Goal: Book appointment/travel/reservation

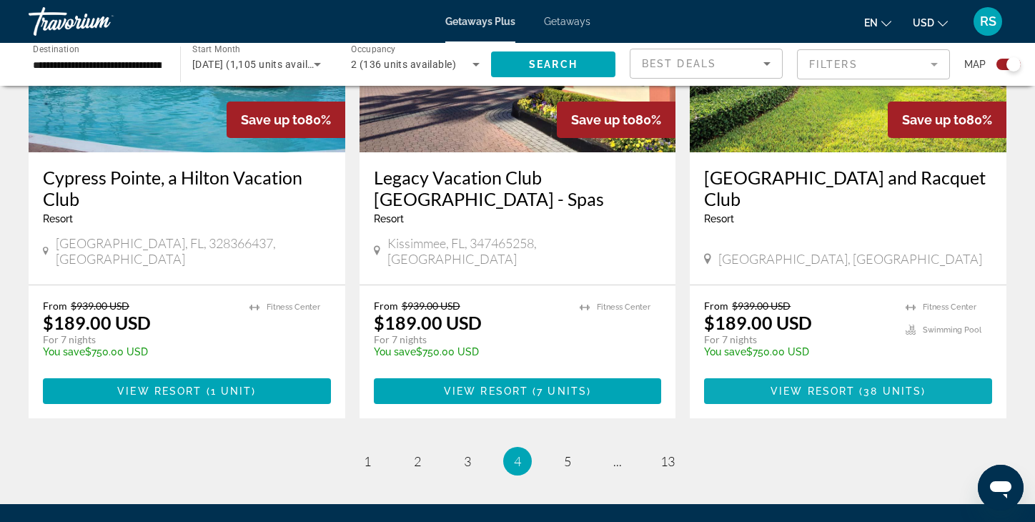
scroll to position [2255, 0]
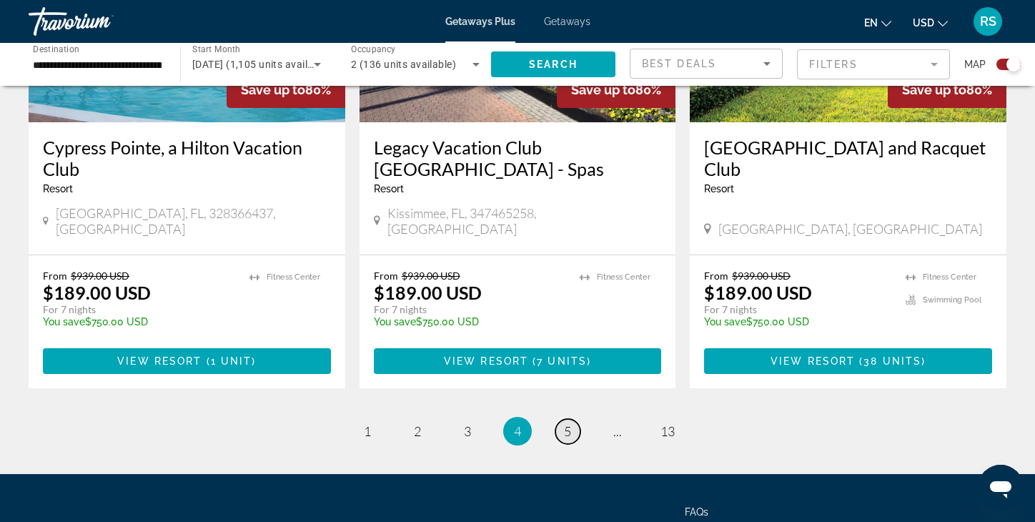
click at [570, 423] on span "5" at bounding box center [567, 431] width 7 height 16
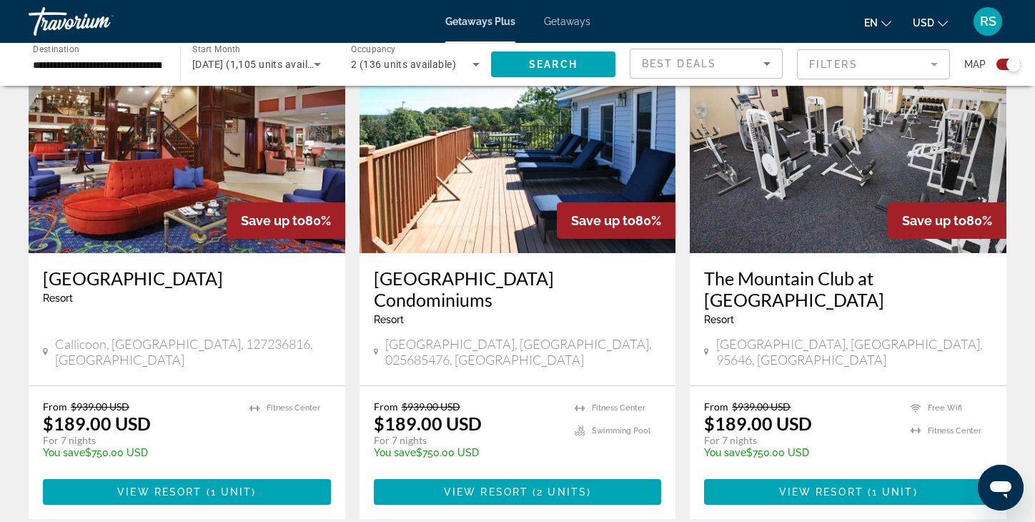
scroll to position [1565, 0]
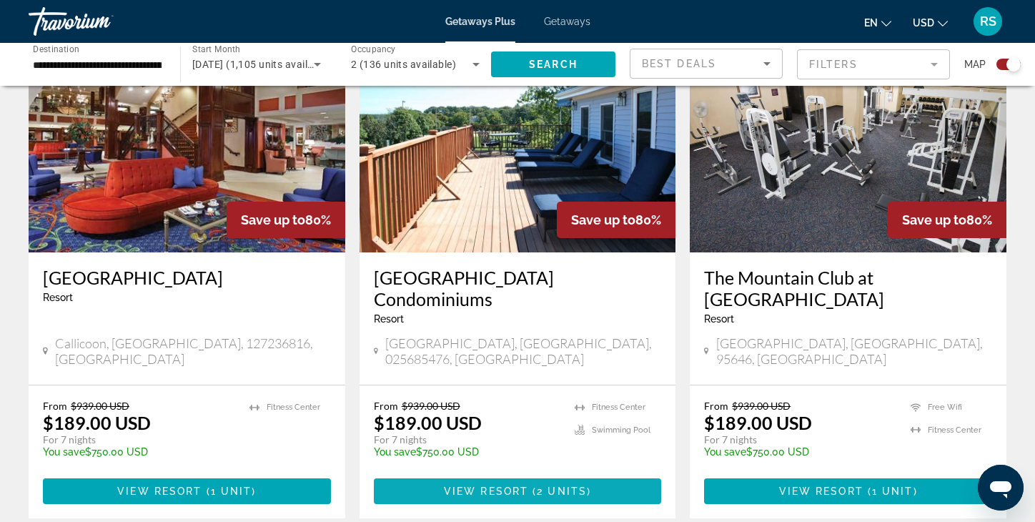
click at [546, 485] on span "2 units" at bounding box center [562, 490] width 50 height 11
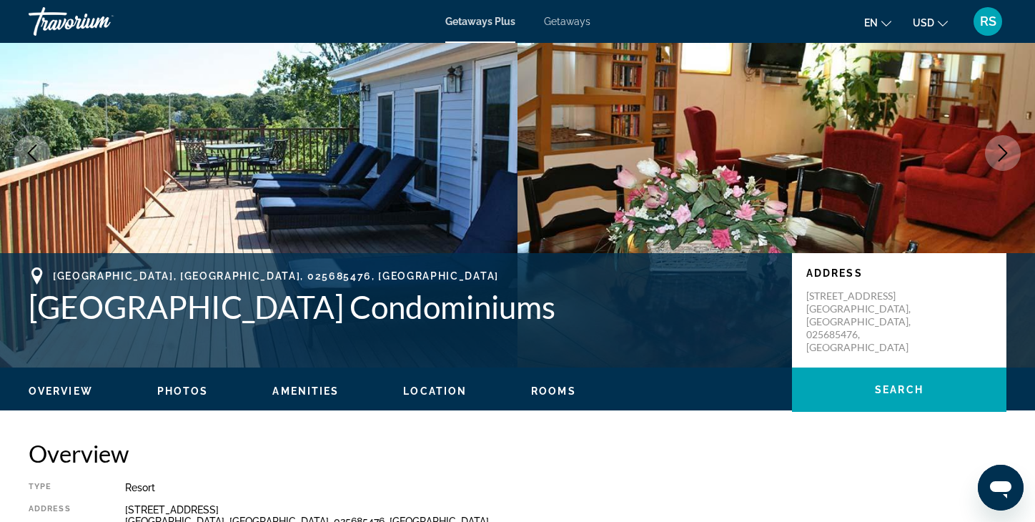
scroll to position [110, 0]
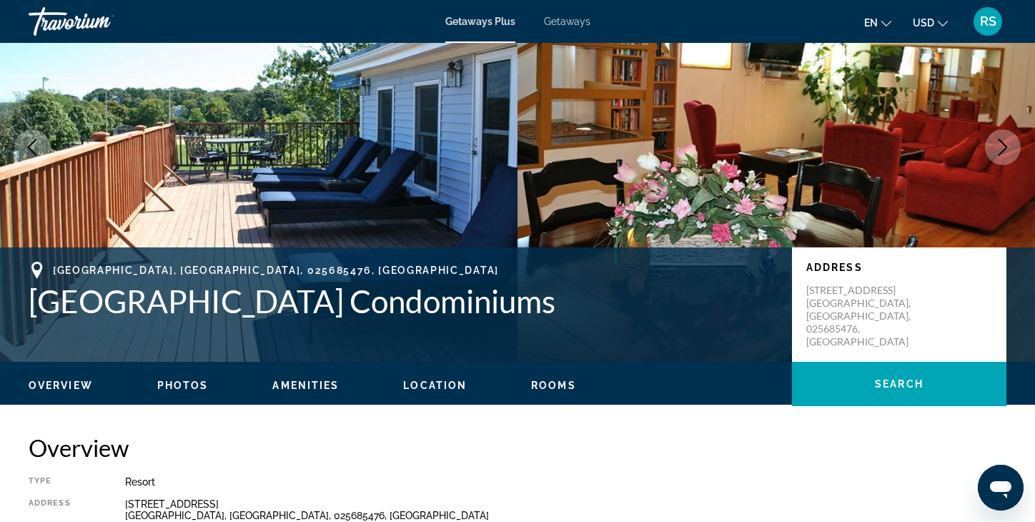
click at [545, 385] on span "Rooms" at bounding box center [553, 385] width 45 height 11
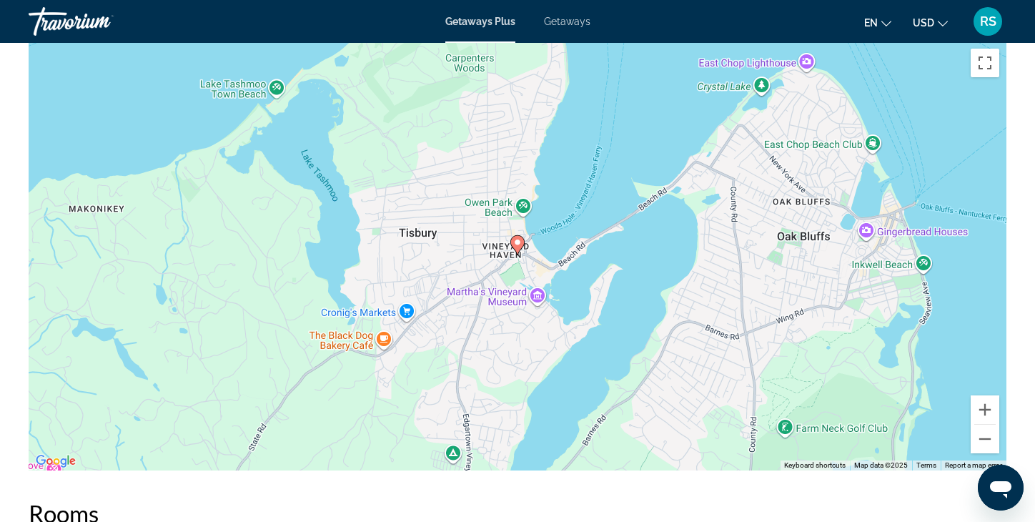
scroll to position [1790, 0]
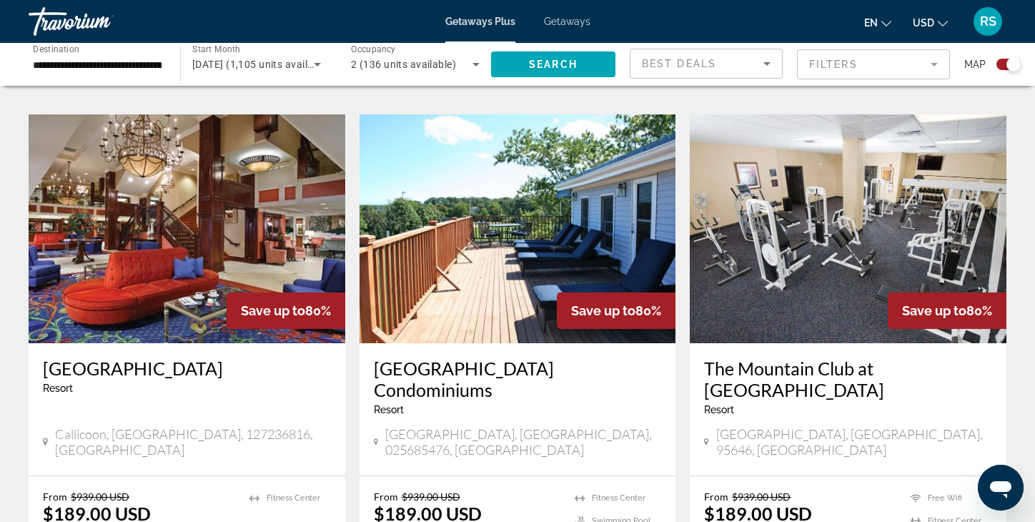
scroll to position [1475, 0]
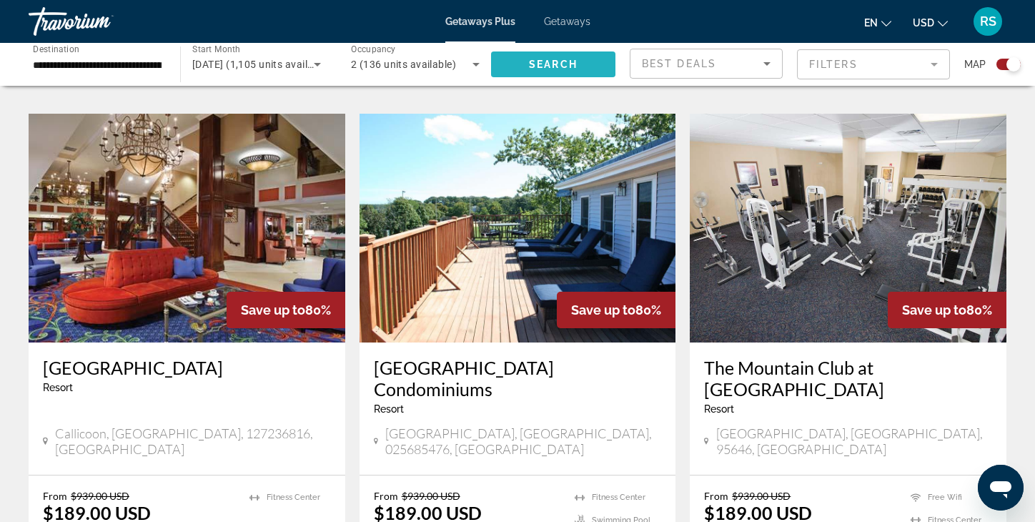
click at [530, 63] on span "Search" at bounding box center [553, 64] width 49 height 11
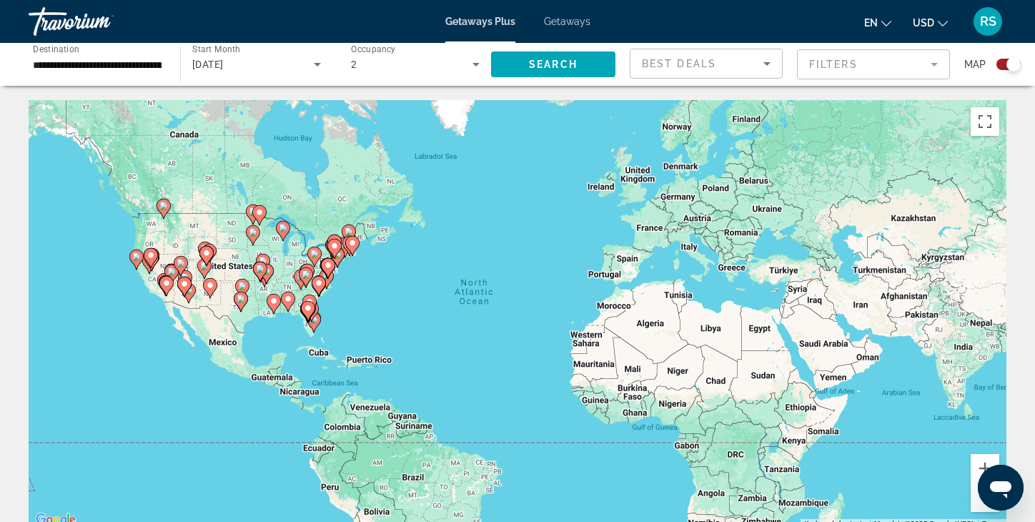
click at [936, 59] on mat-form-field "Filters" at bounding box center [873, 64] width 153 height 30
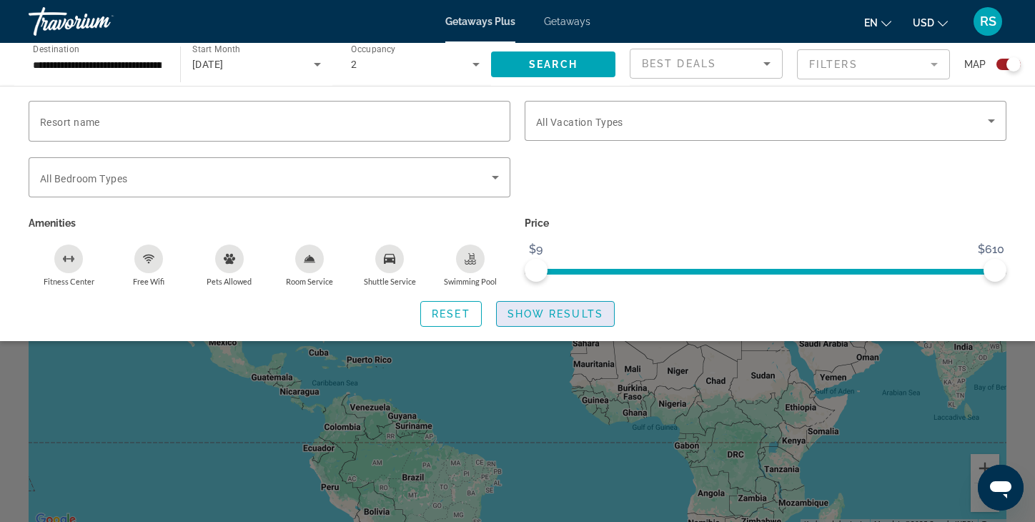
click at [527, 314] on span "Show Results" at bounding box center [556, 313] width 96 height 11
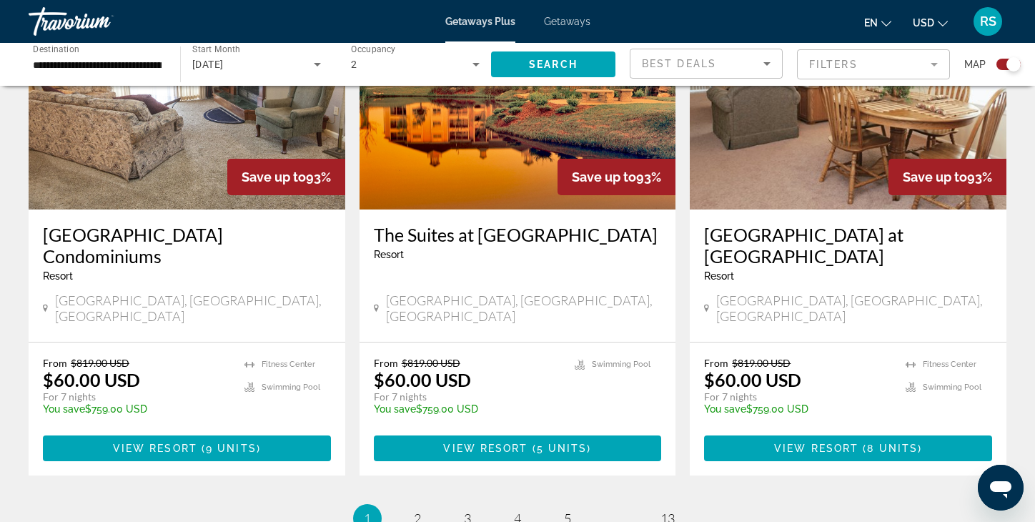
scroll to position [2149, 0]
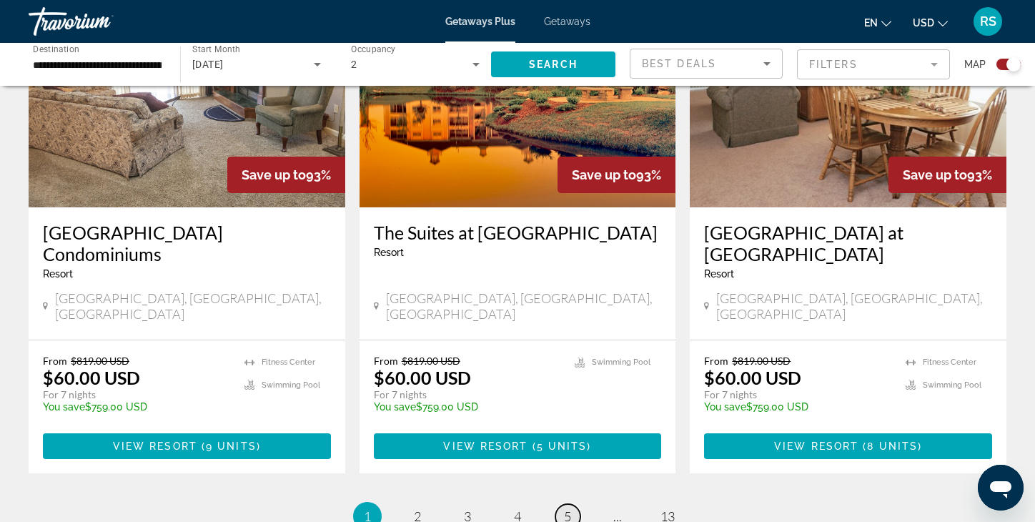
click at [569, 508] on span "5" at bounding box center [567, 516] width 7 height 16
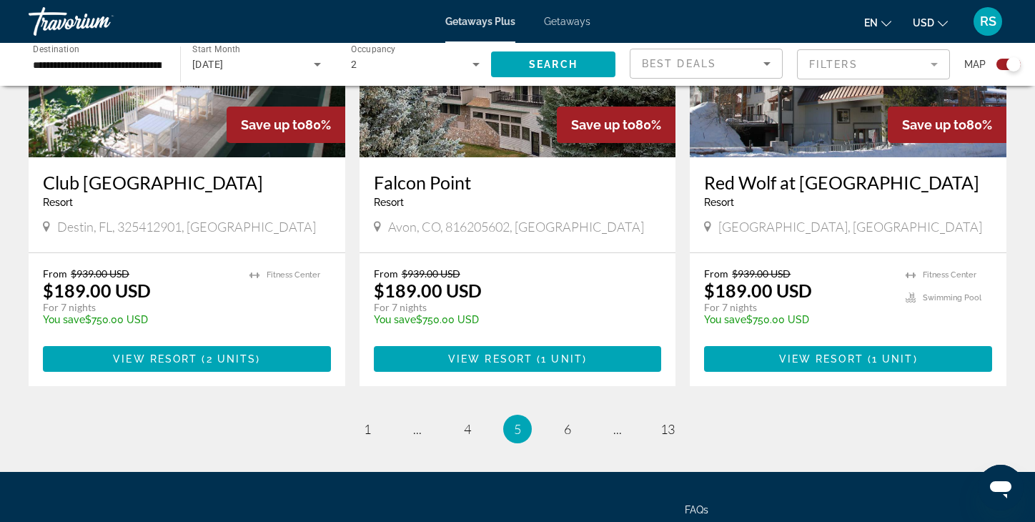
scroll to position [2197, 0]
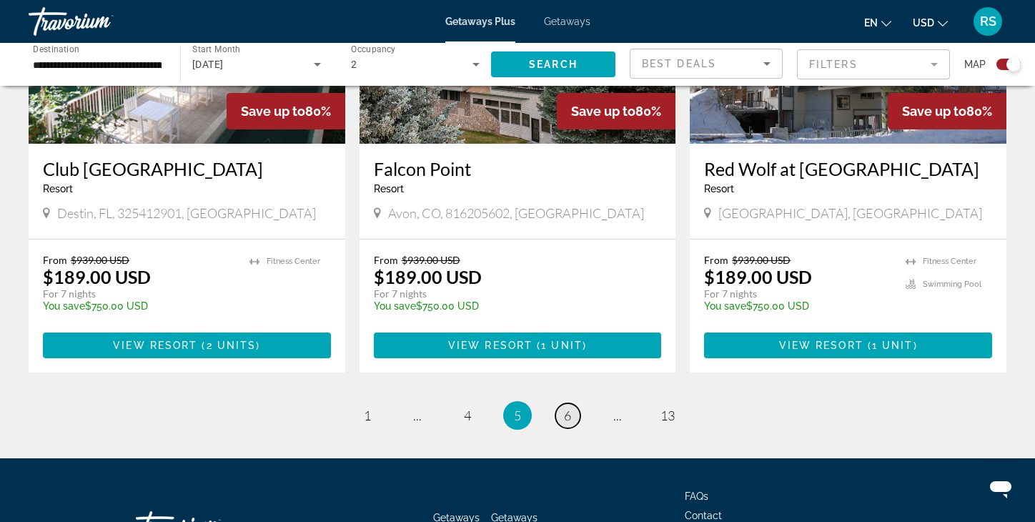
click at [564, 407] on span "6" at bounding box center [567, 415] width 7 height 16
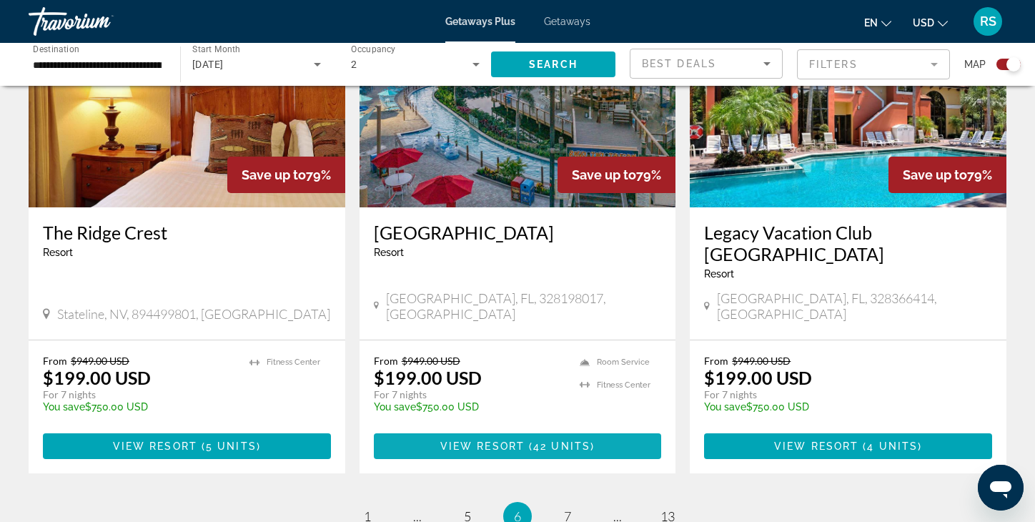
scroll to position [2157, 0]
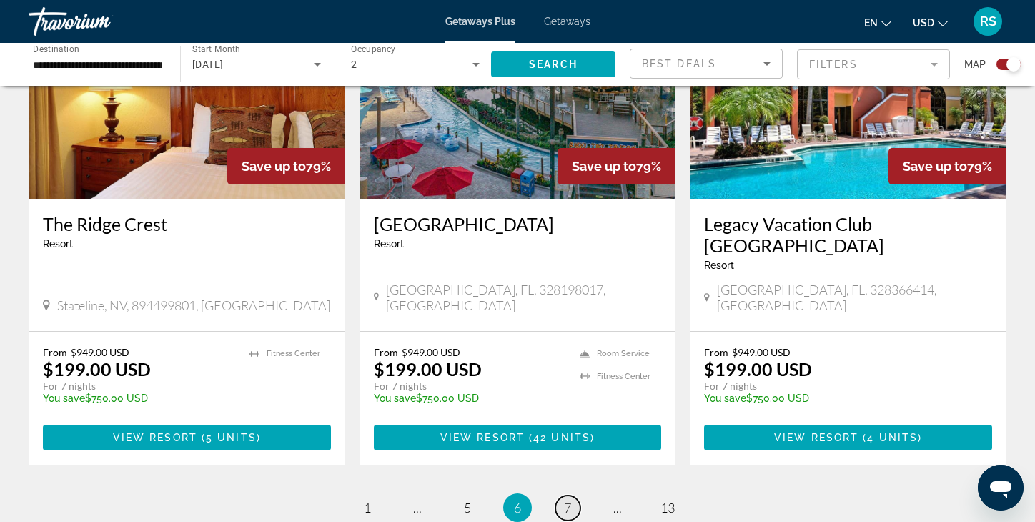
click at [565, 500] on span "7" at bounding box center [567, 508] width 7 height 16
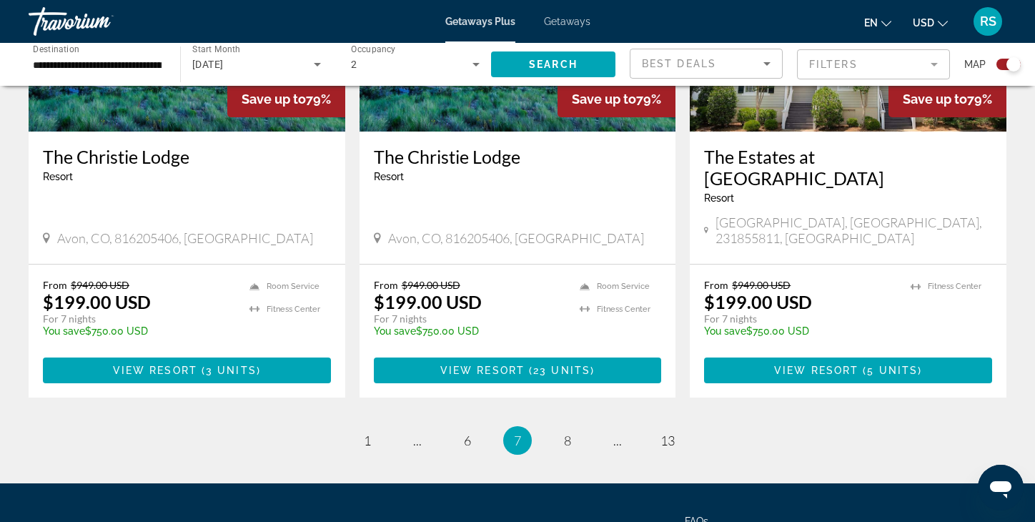
scroll to position [2192, 0]
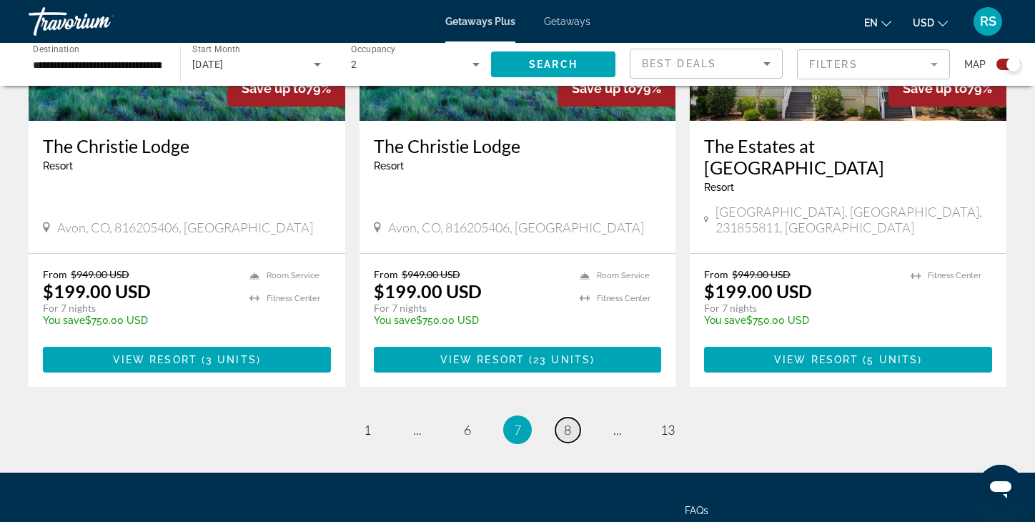
click at [565, 422] on span "8" at bounding box center [567, 430] width 7 height 16
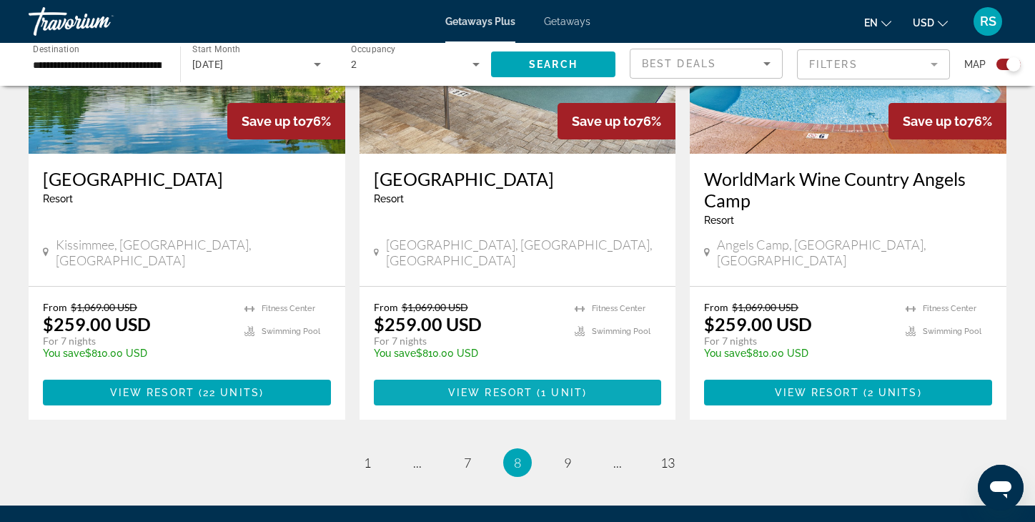
scroll to position [2204, 0]
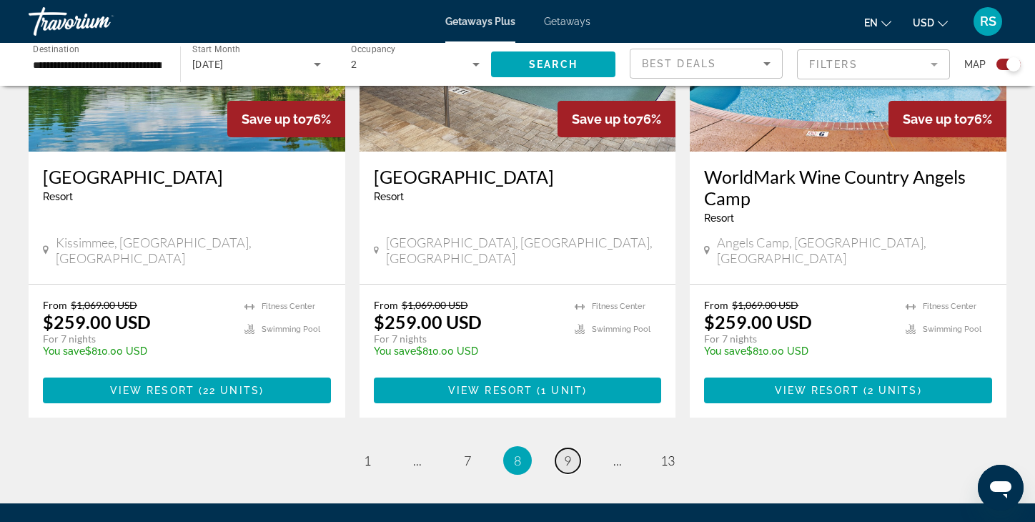
click at [572, 448] on link "page 9" at bounding box center [567, 460] width 25 height 25
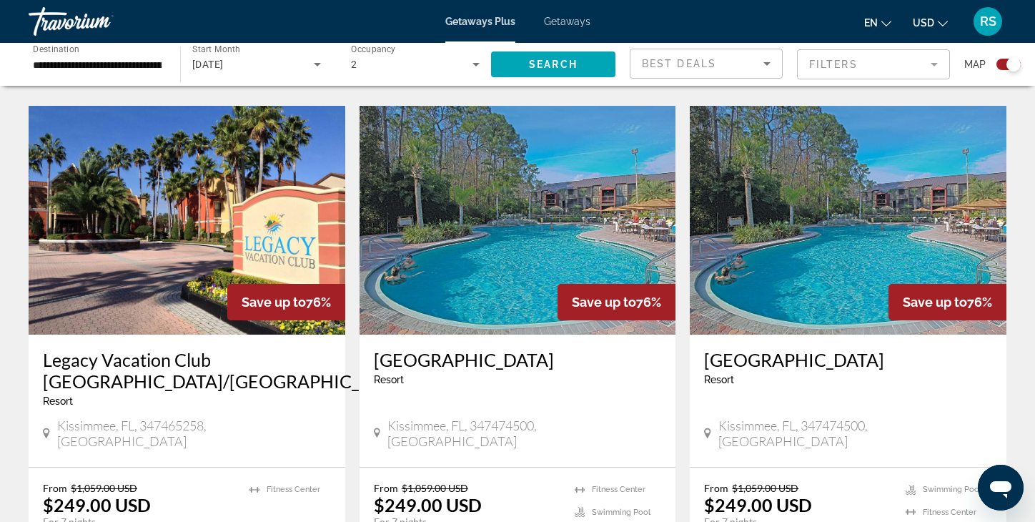
scroll to position [2046, 0]
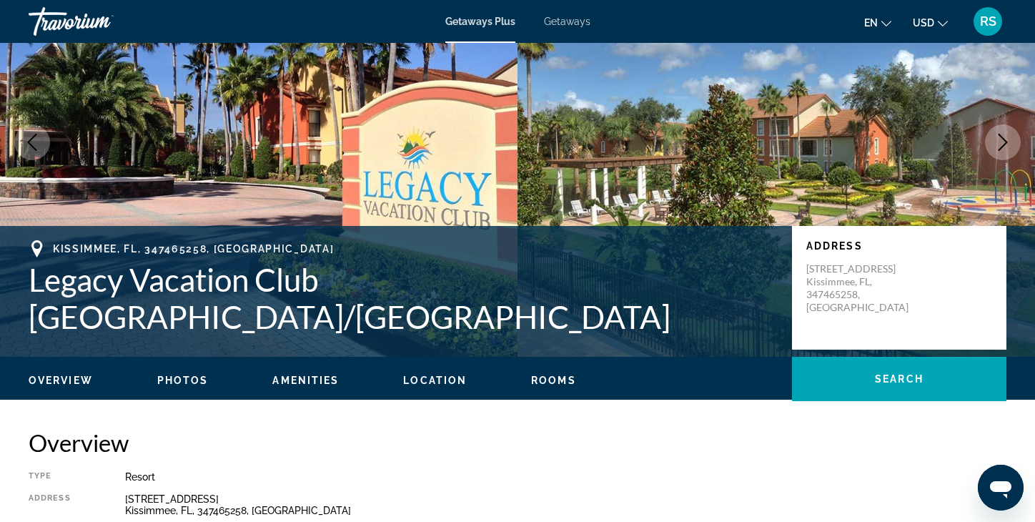
scroll to position [137, 0]
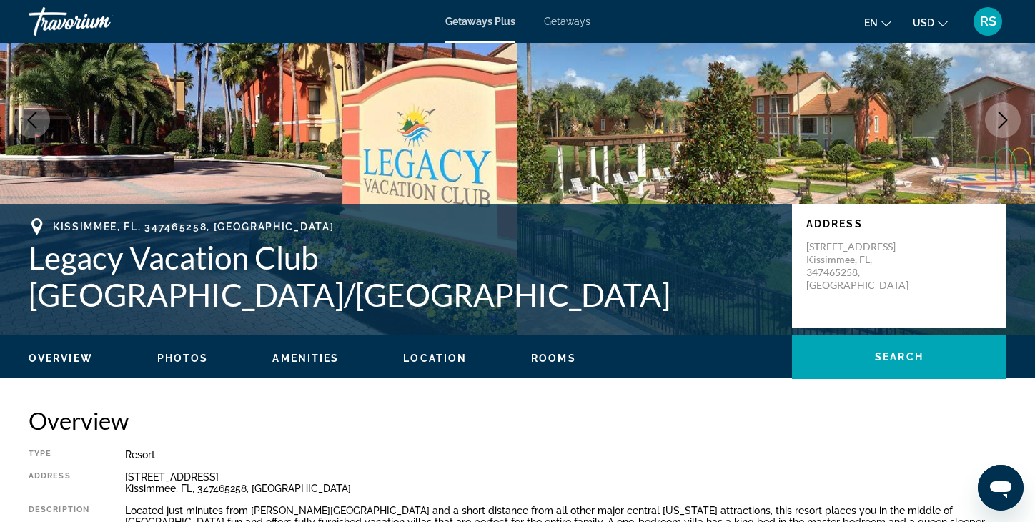
click at [558, 357] on span "Rooms" at bounding box center [553, 357] width 45 height 11
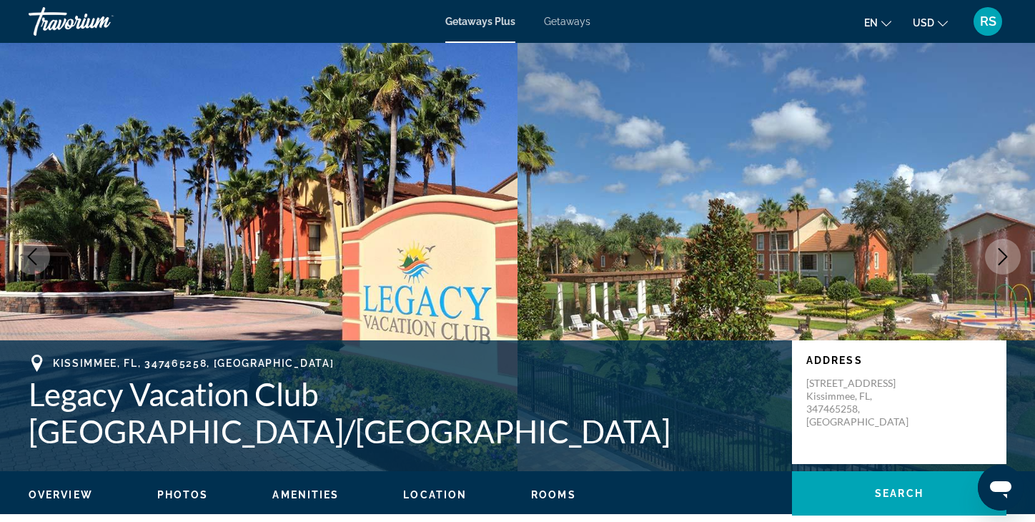
scroll to position [6, 0]
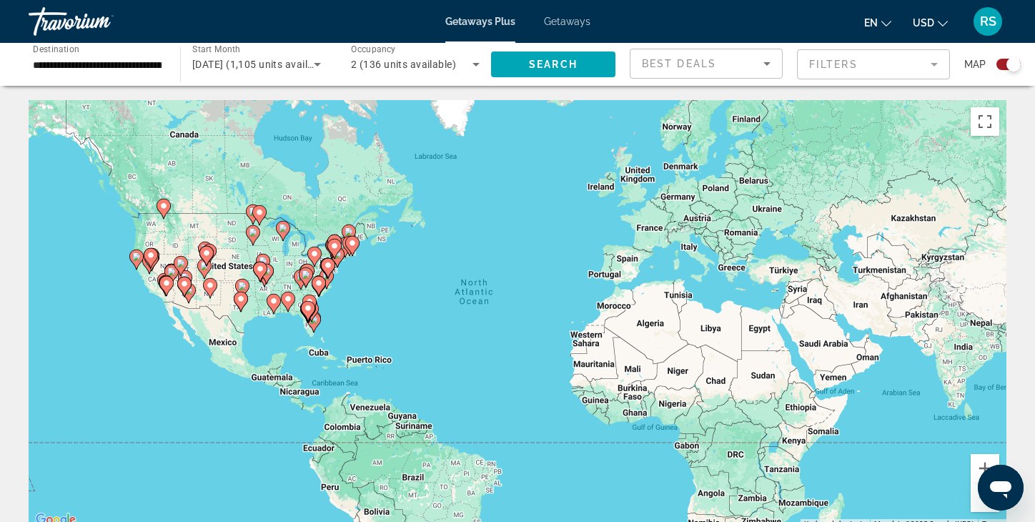
click at [563, 21] on span "Getaways" at bounding box center [567, 21] width 46 height 11
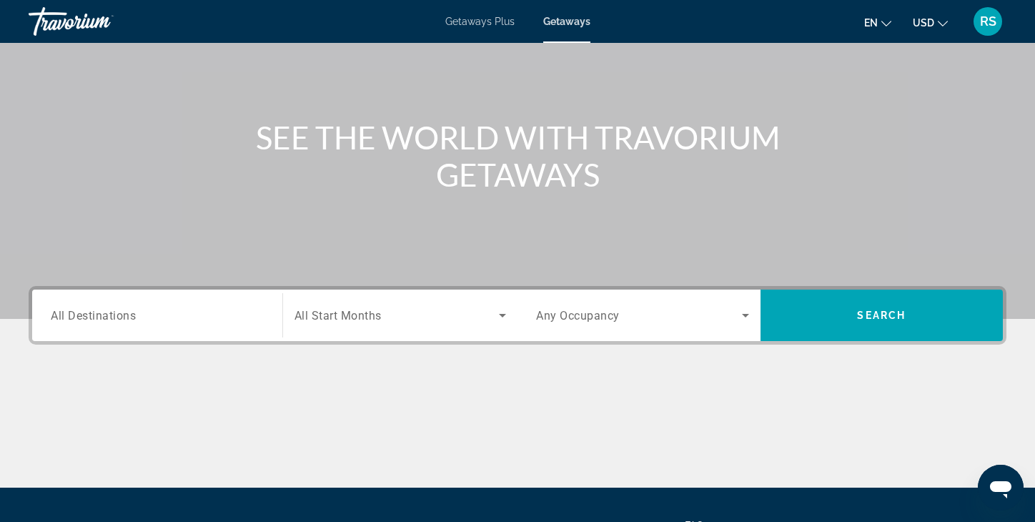
scroll to position [130, 0]
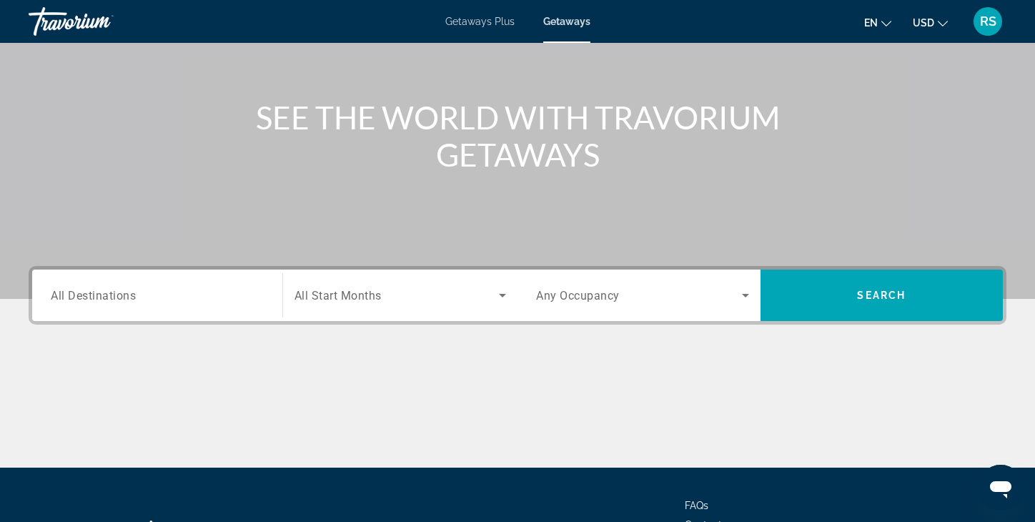
click at [188, 289] on input "Destination All Destinations" at bounding box center [157, 295] width 213 height 17
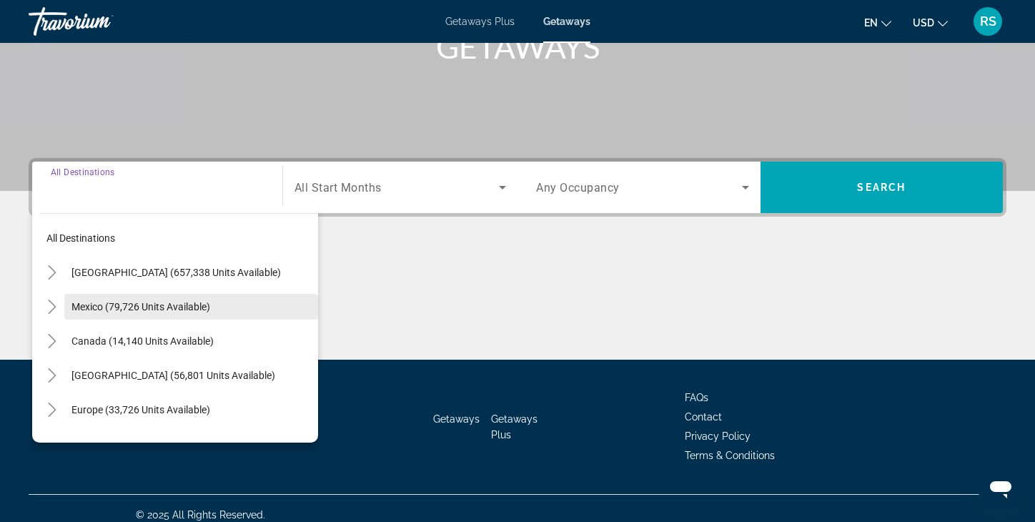
scroll to position [251, 0]
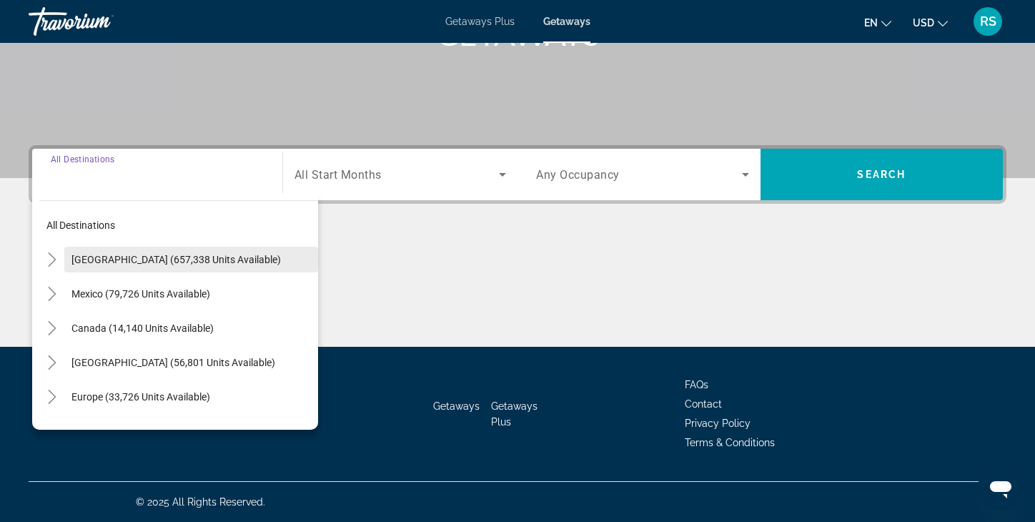
click at [142, 257] on span "[GEOGRAPHIC_DATA] (657,338 units available)" at bounding box center [175, 259] width 209 height 11
type input "**********"
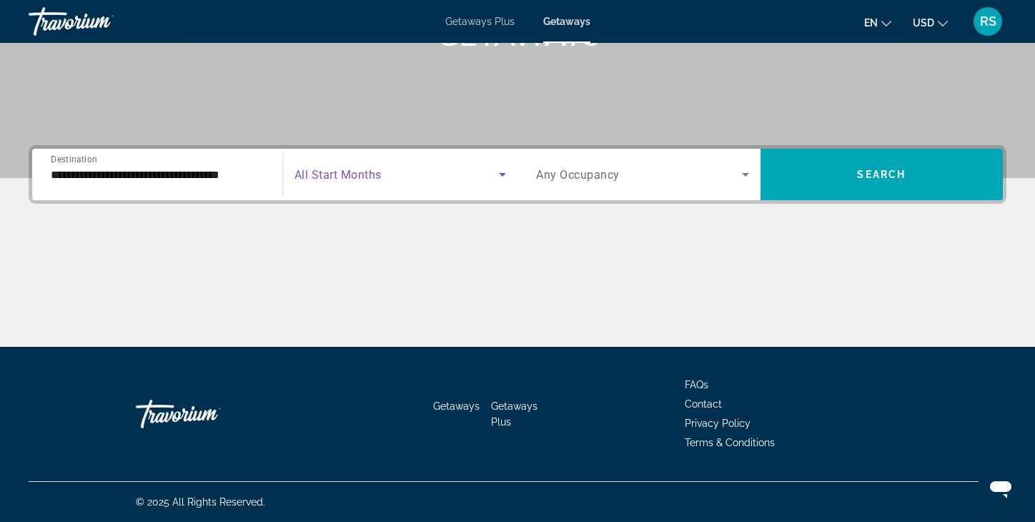
click at [498, 175] on icon "Search widget" at bounding box center [502, 174] width 17 height 17
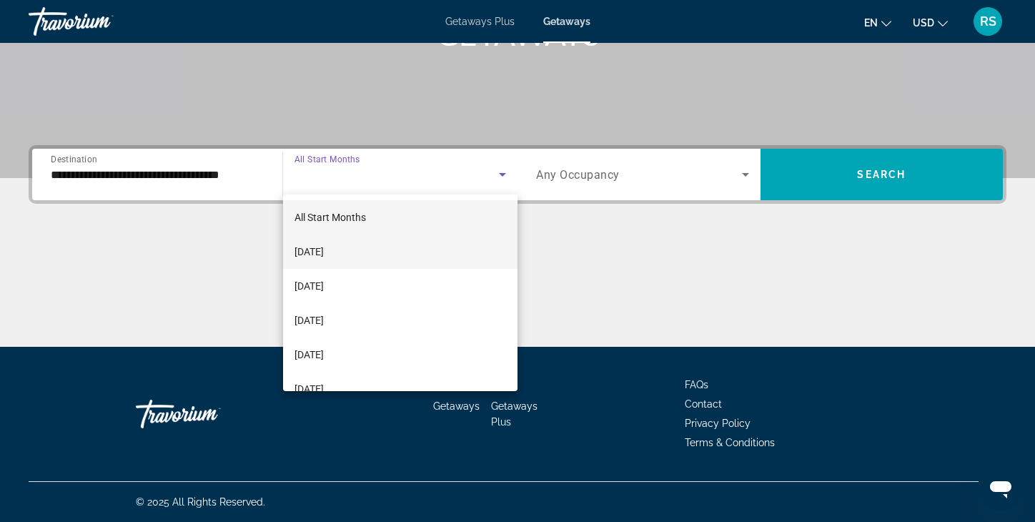
click at [324, 247] on span "[DATE]" at bounding box center [308, 251] width 29 height 17
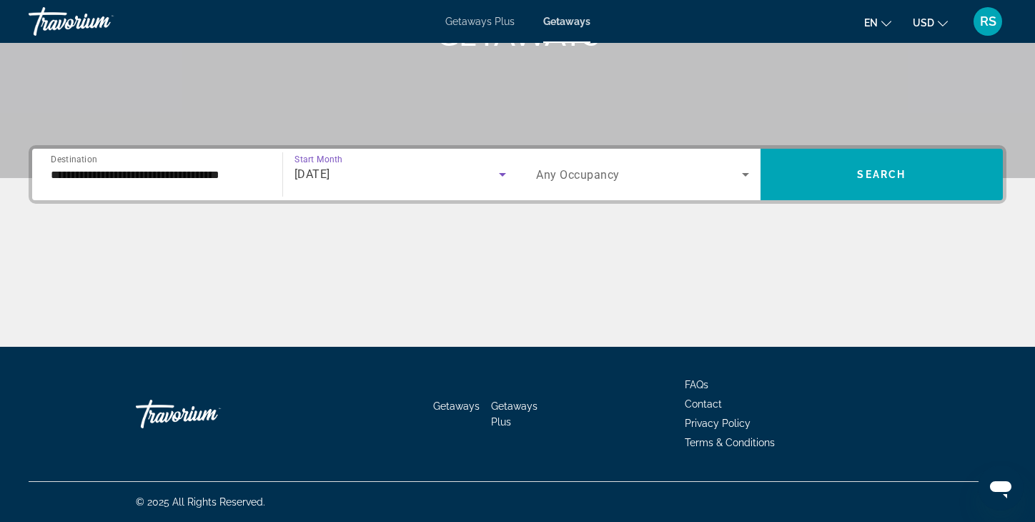
click at [330, 176] on span "[DATE]" at bounding box center [312, 174] width 36 height 14
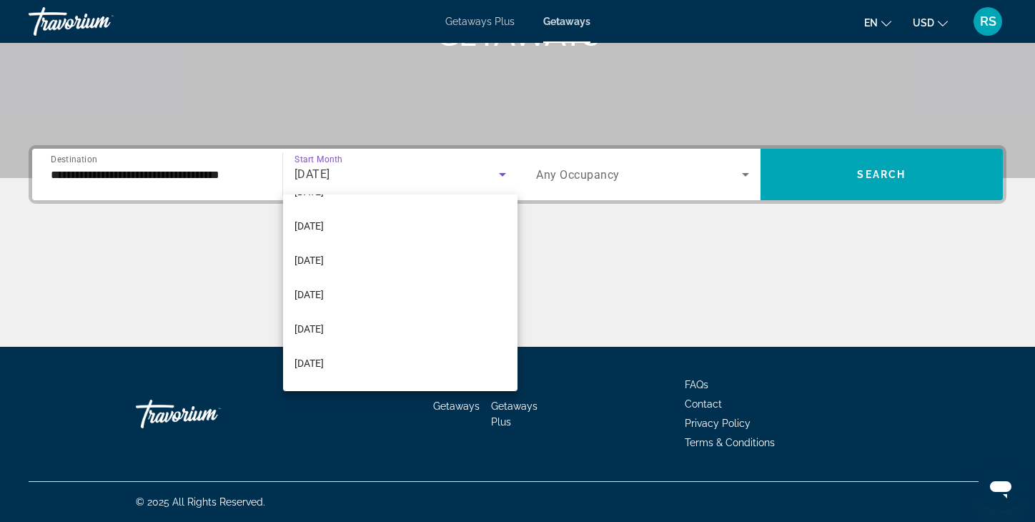
scroll to position [201, 0]
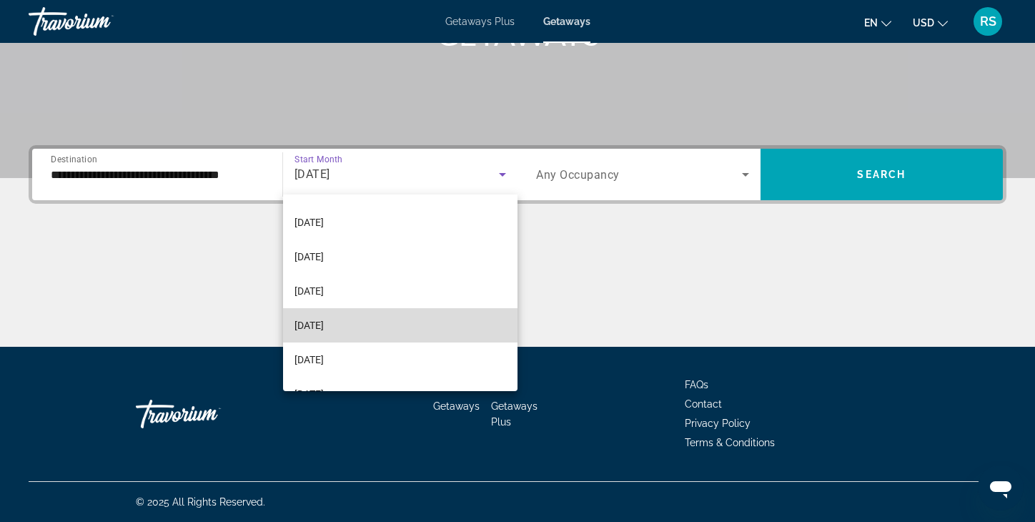
click at [342, 321] on mat-option "[DATE]" at bounding box center [400, 325] width 235 height 34
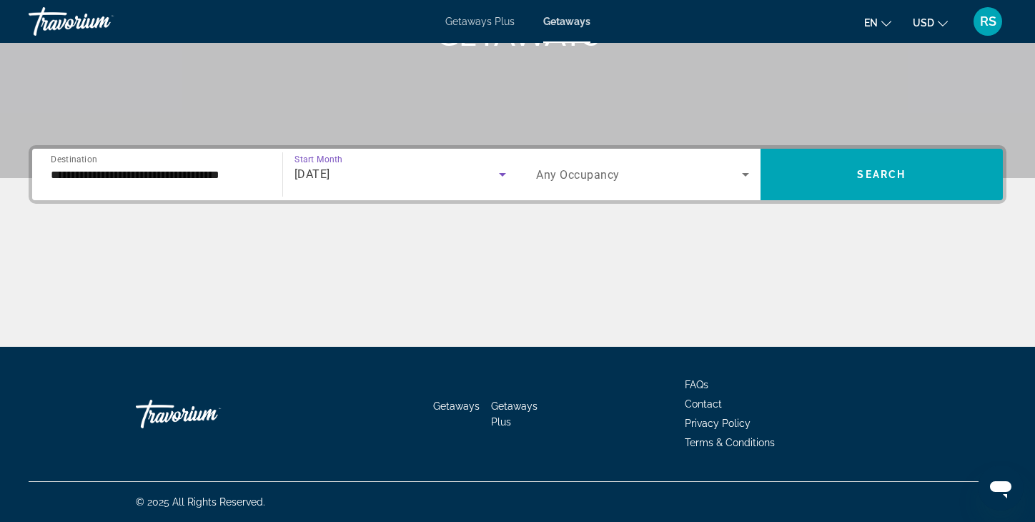
click at [505, 174] on icon "Search widget" at bounding box center [502, 174] width 17 height 17
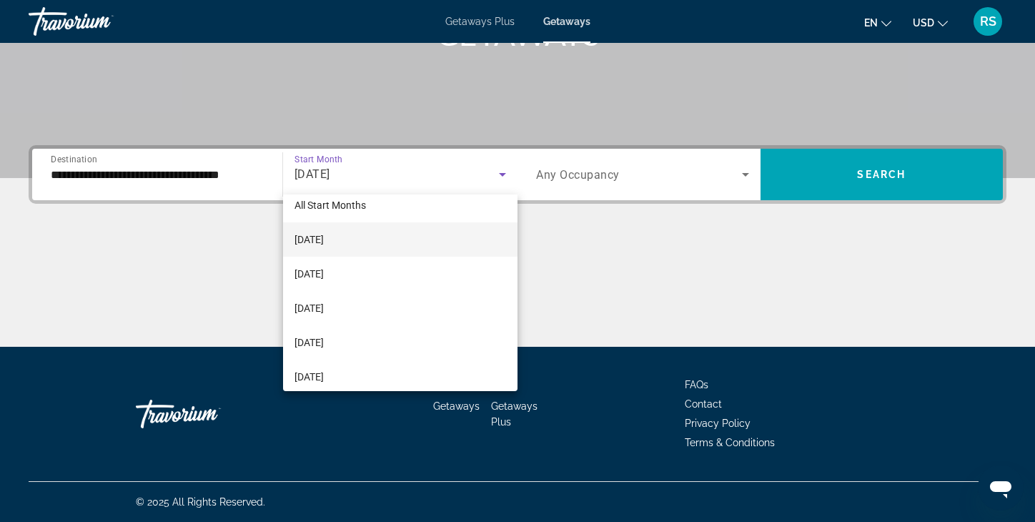
scroll to position [11, 0]
click at [324, 241] on span "[DATE]" at bounding box center [308, 240] width 29 height 17
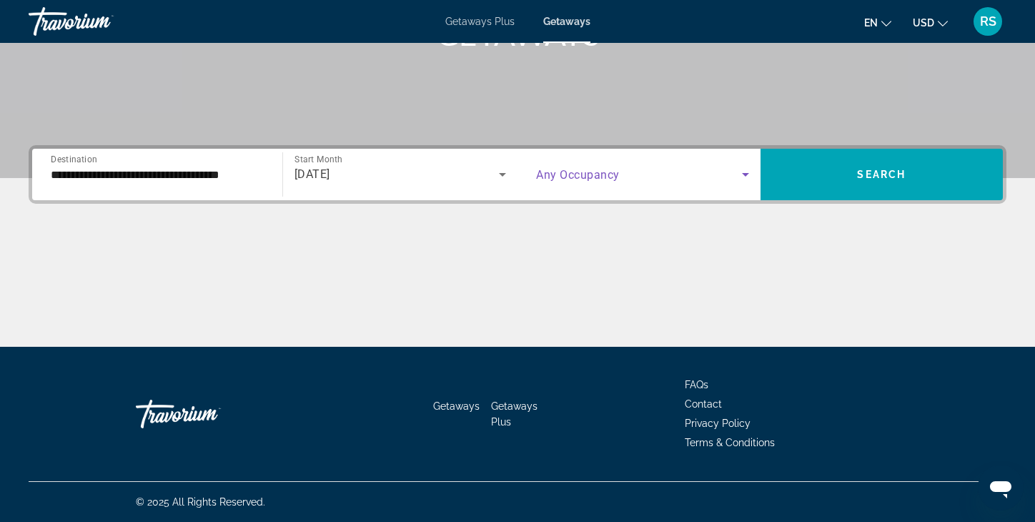
click at [745, 174] on icon "Search widget" at bounding box center [745, 175] width 7 height 4
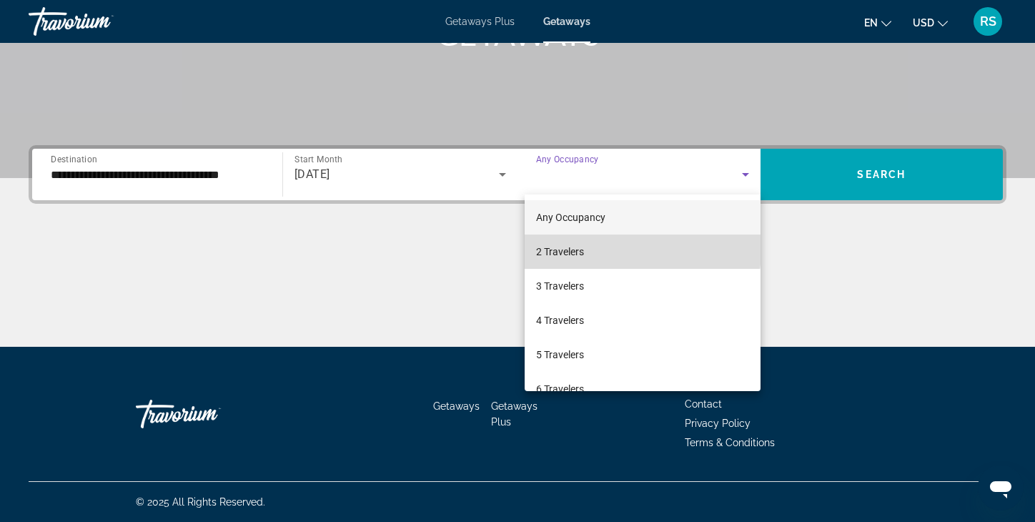
click at [598, 249] on mat-option "2 Travelers" at bounding box center [643, 251] width 236 height 34
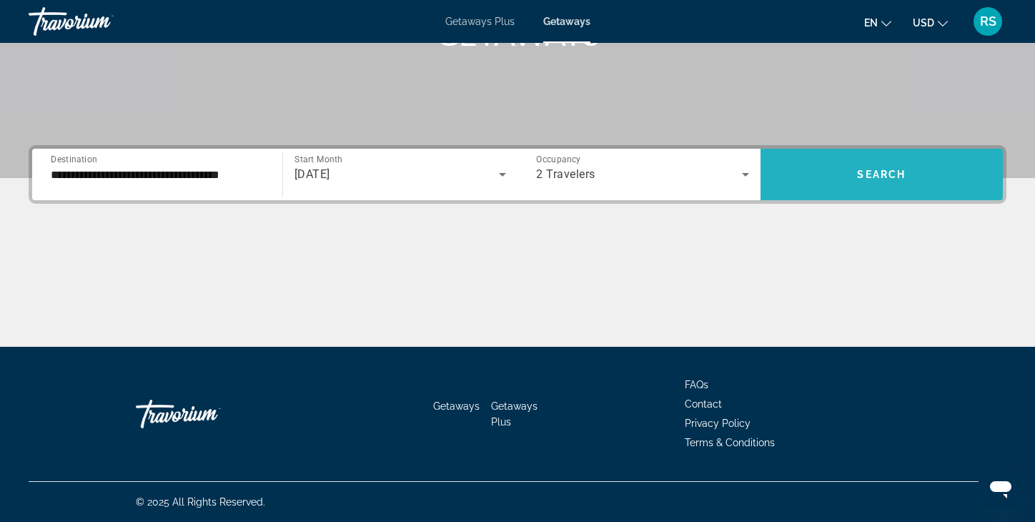
click at [850, 174] on span "Search widget" at bounding box center [882, 174] width 243 height 34
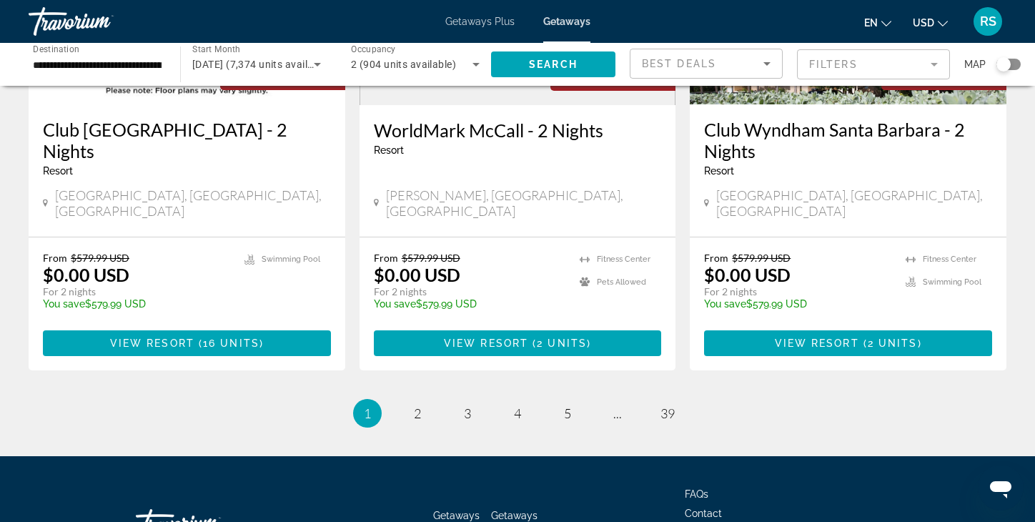
scroll to position [1877, 0]
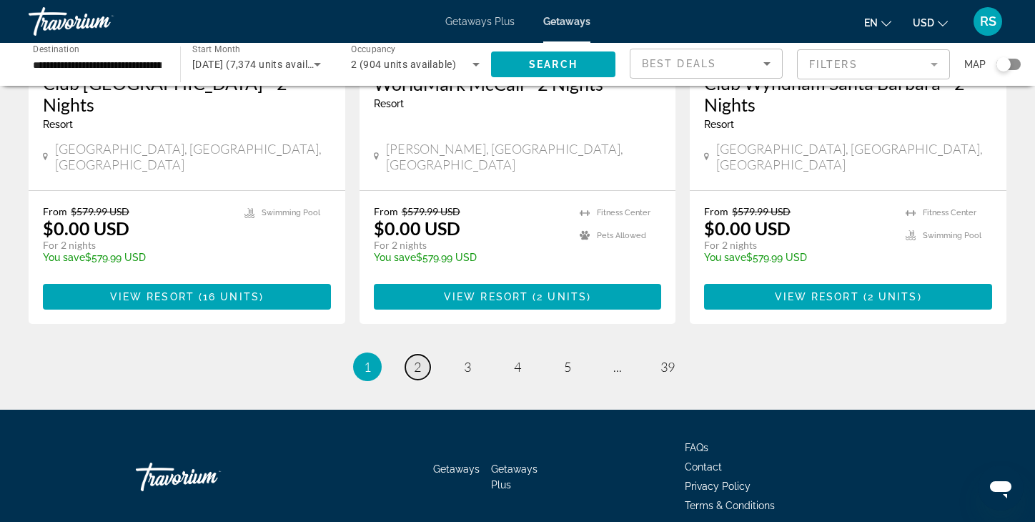
click at [421, 359] on span "2" at bounding box center [417, 367] width 7 height 16
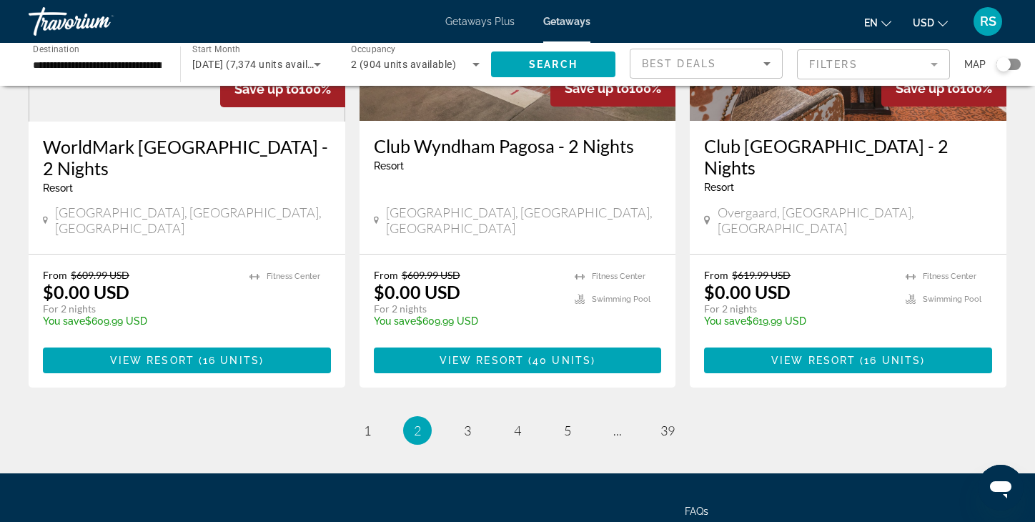
scroll to position [1816, 0]
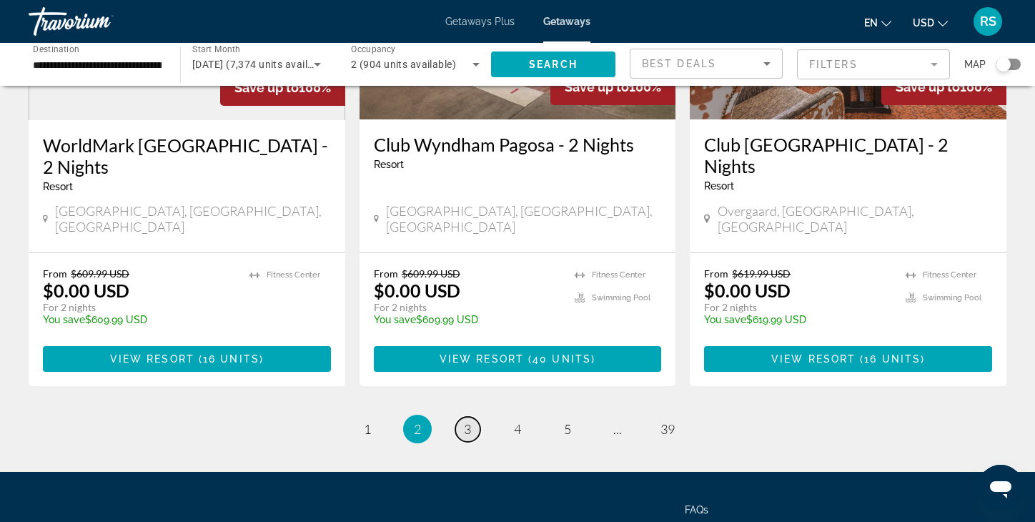
click at [470, 421] on span "3" at bounding box center [467, 429] width 7 height 16
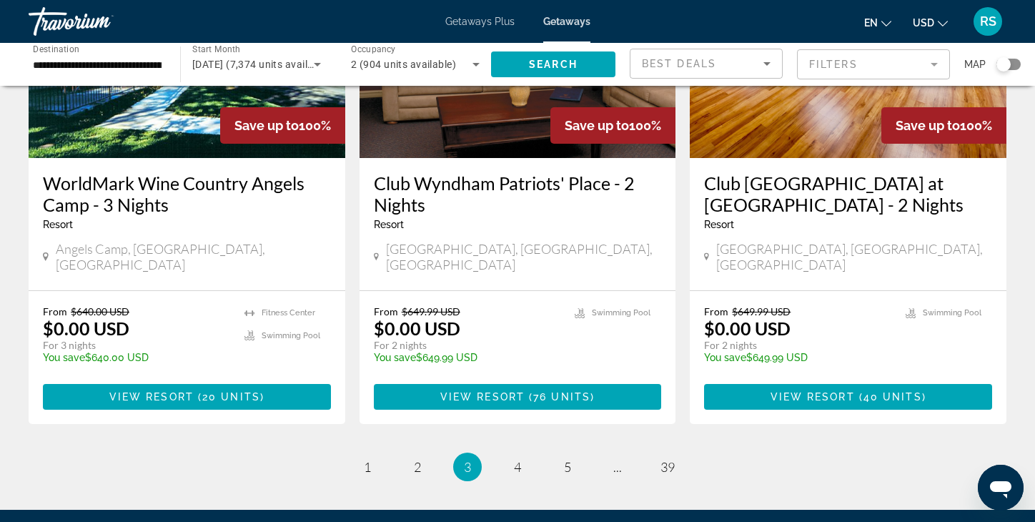
scroll to position [1783, 0]
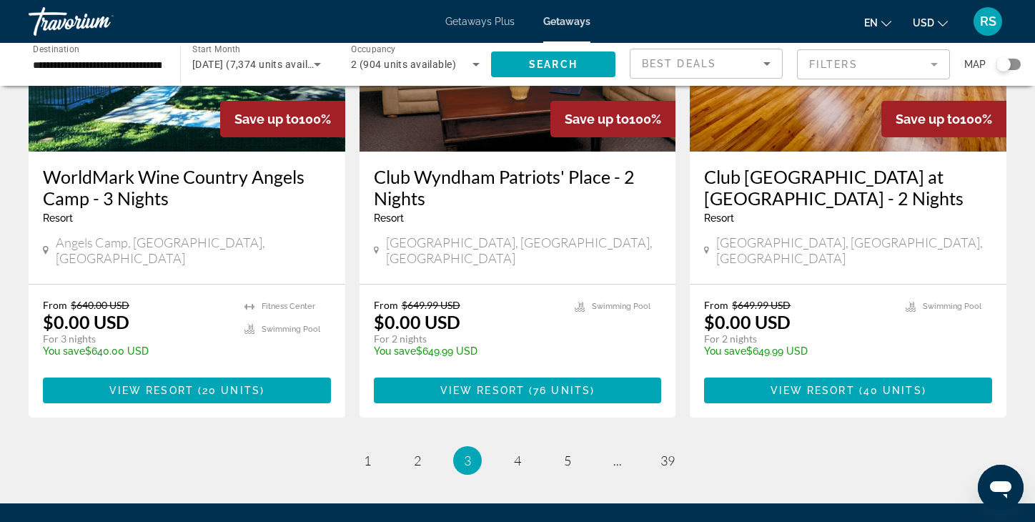
click at [510, 446] on ul "3 / 39 page 1 page 2 You're on page 3 page 4 page 5 page ... page 39" at bounding box center [518, 460] width 978 height 29
click at [517, 452] on span "4" at bounding box center [517, 460] width 7 height 16
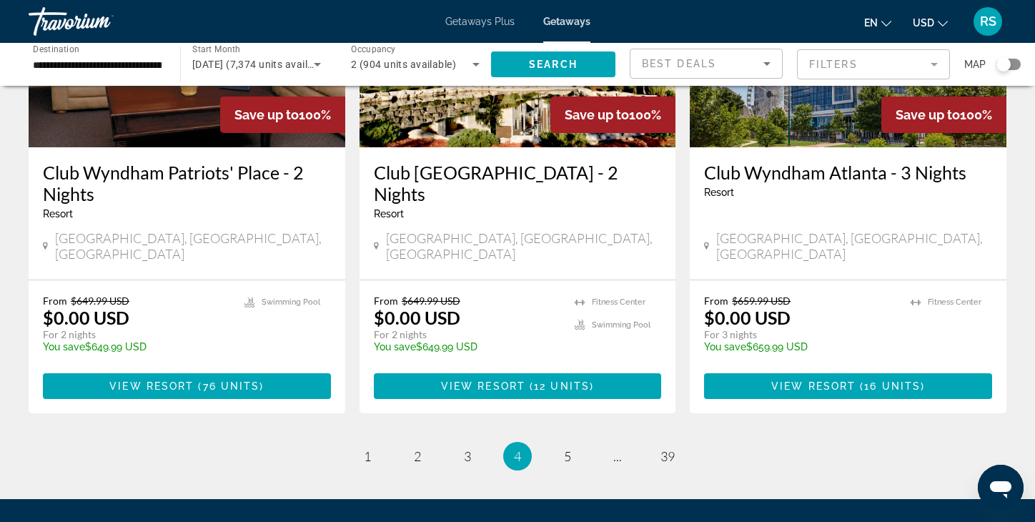
scroll to position [1788, 0]
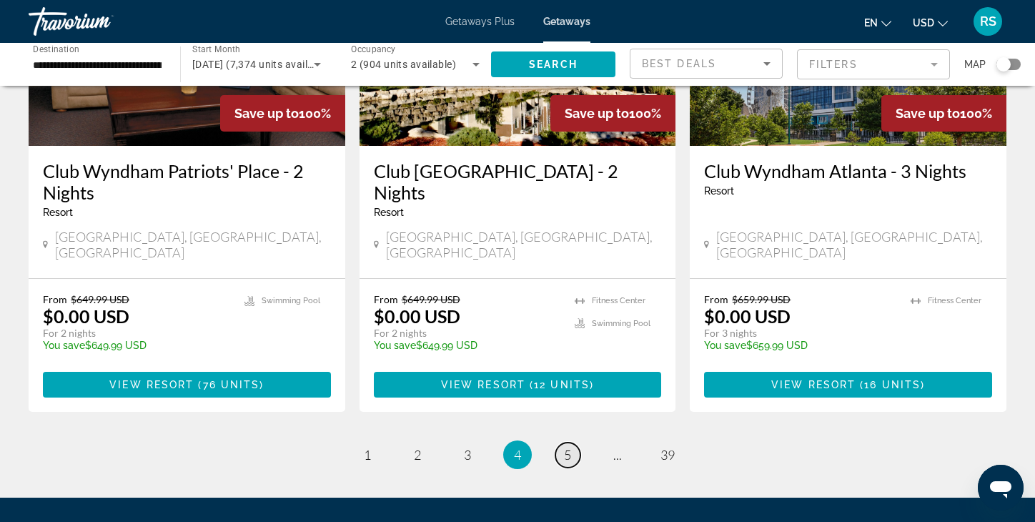
click at [565, 447] on span "5" at bounding box center [567, 455] width 7 height 16
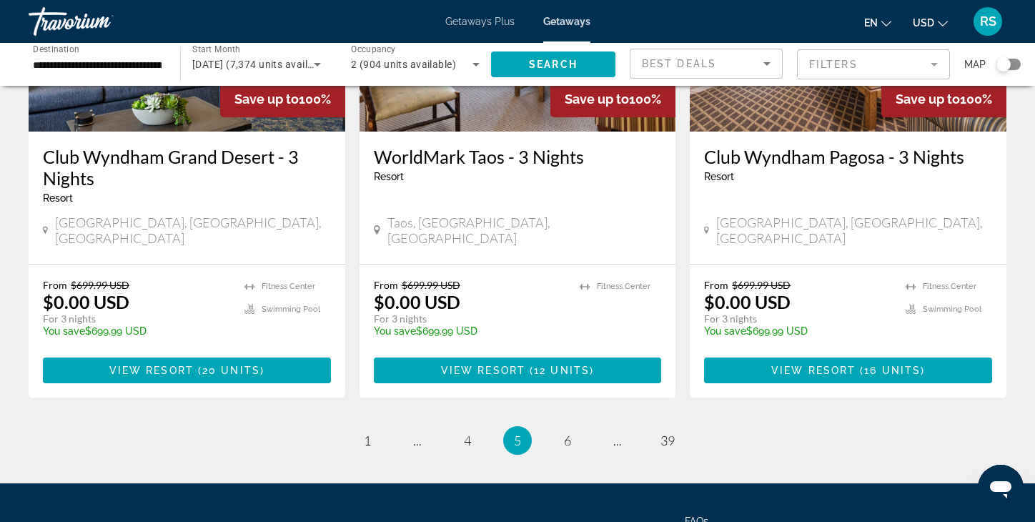
scroll to position [1876, 0]
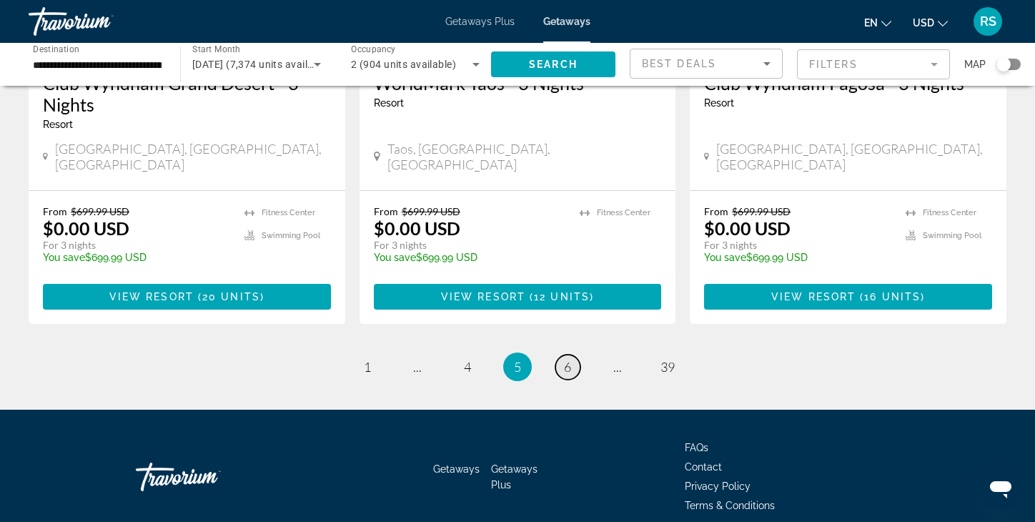
click at [565, 359] on span "6" at bounding box center [567, 367] width 7 height 16
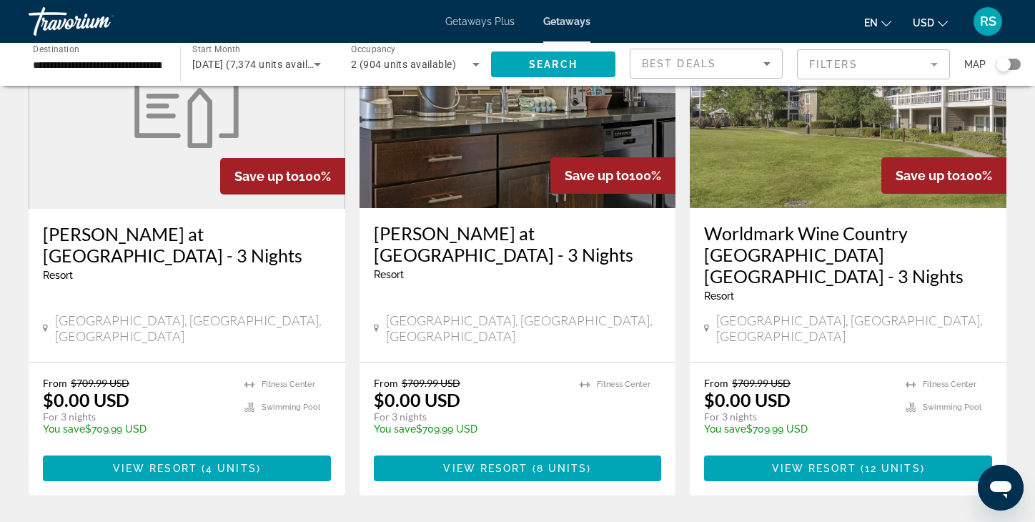
scroll to position [1728, 0]
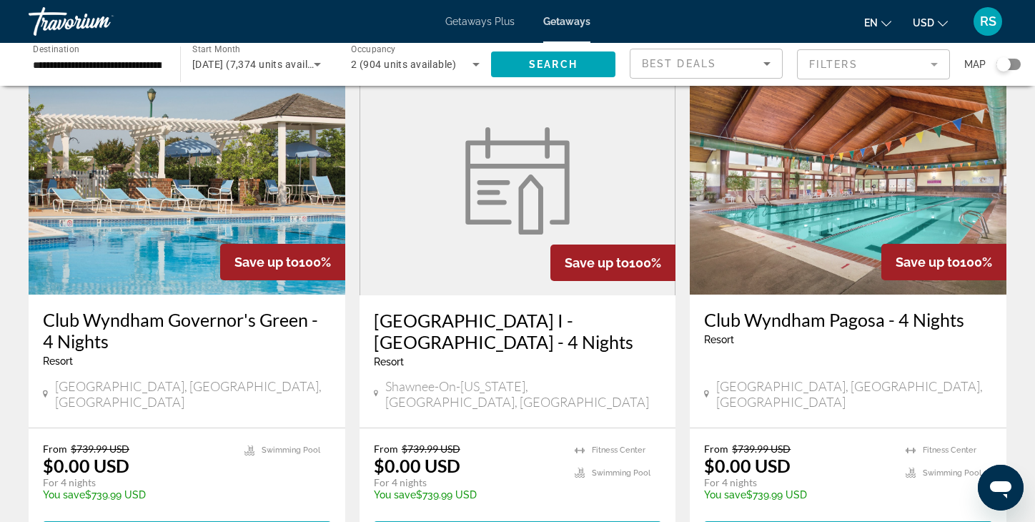
scroll to position [1655, 0]
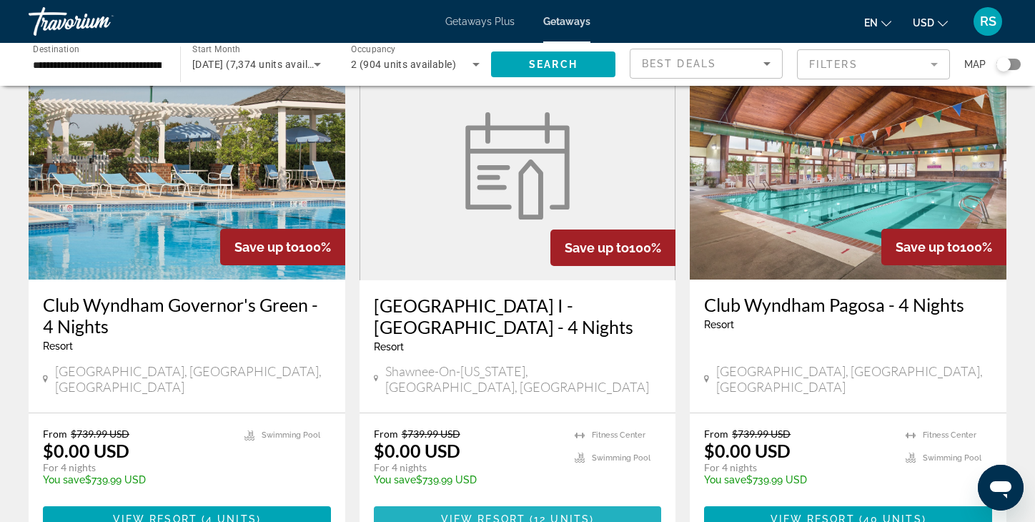
click at [549, 513] on span "12 units" at bounding box center [562, 518] width 56 height 11
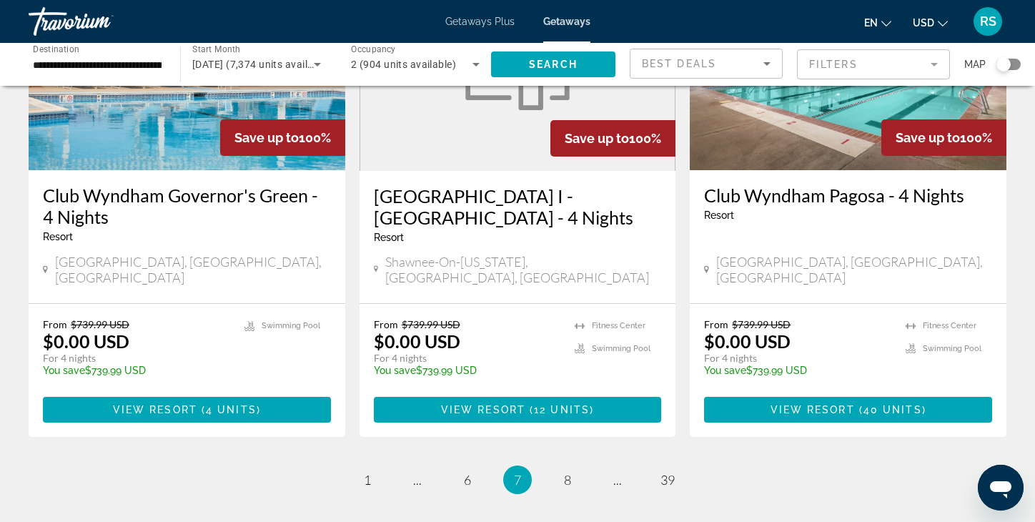
scroll to position [1773, 0]
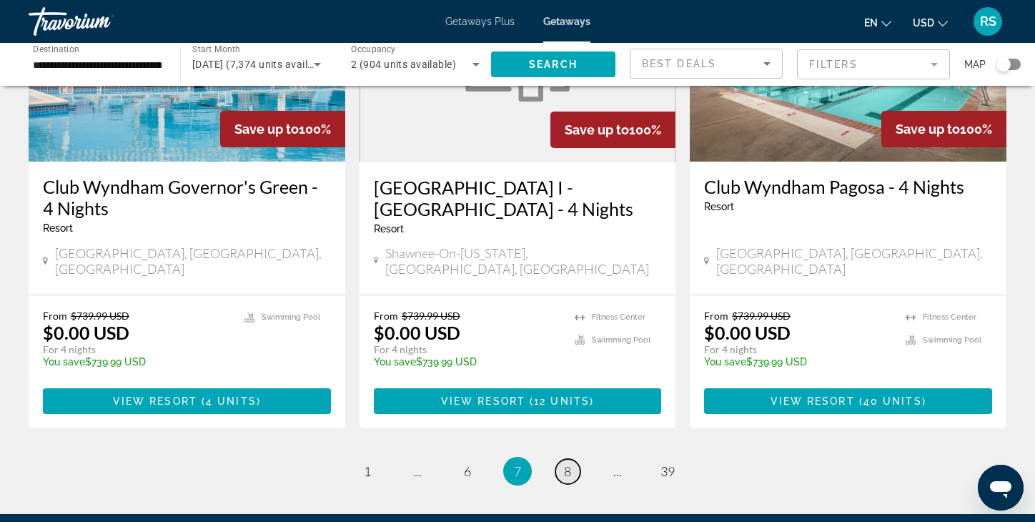
click at [568, 463] on span "8" at bounding box center [567, 471] width 7 height 16
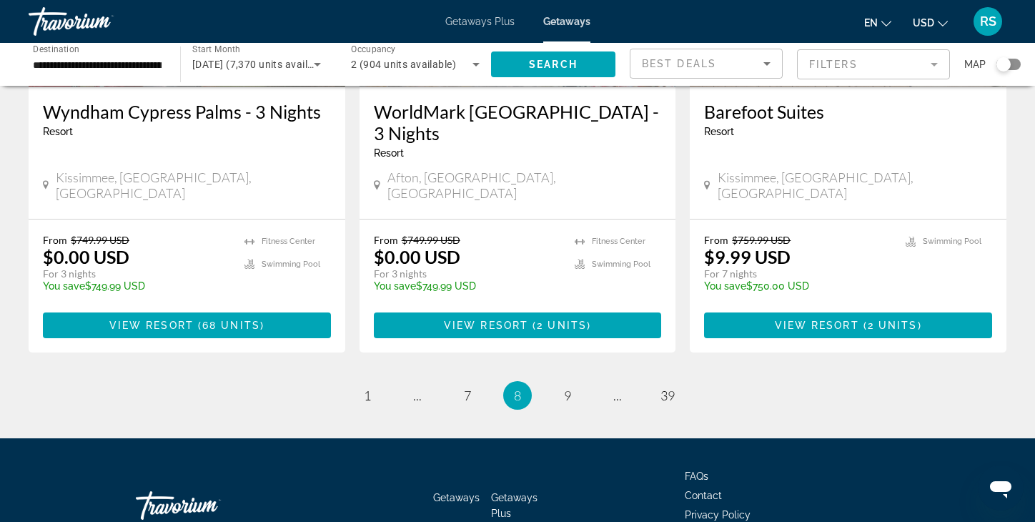
scroll to position [1855, 0]
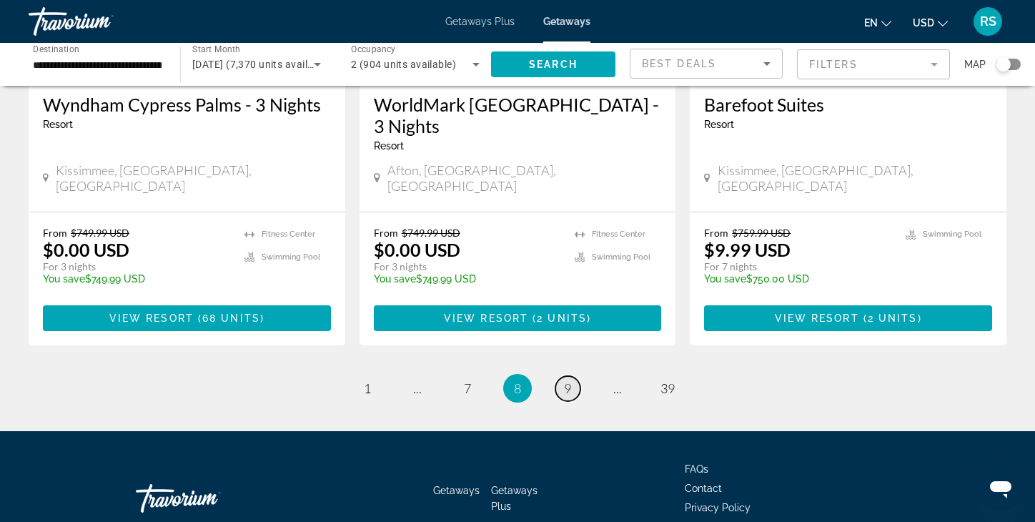
click at [570, 380] on span "9" at bounding box center [567, 388] width 7 height 16
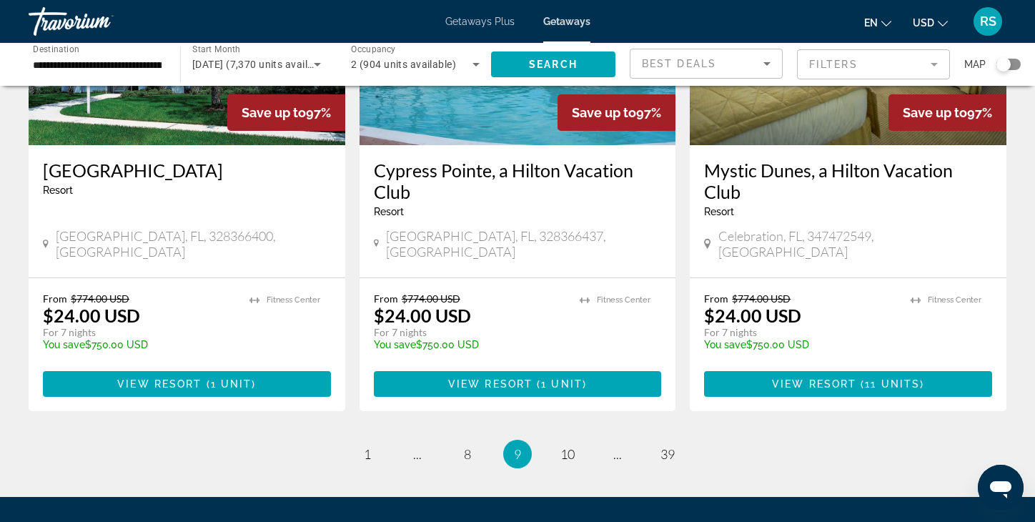
scroll to position [1812, 0]
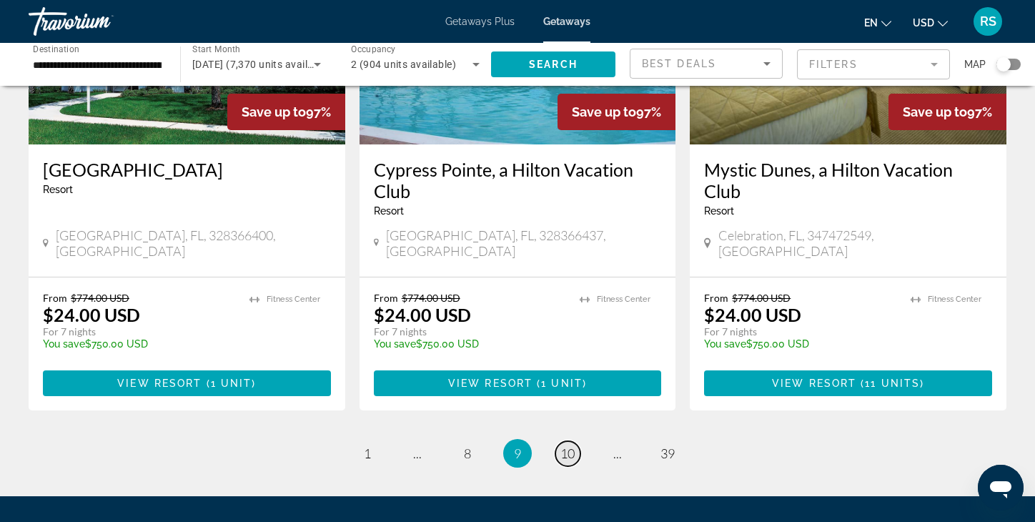
click at [568, 445] on span "10" at bounding box center [567, 453] width 14 height 16
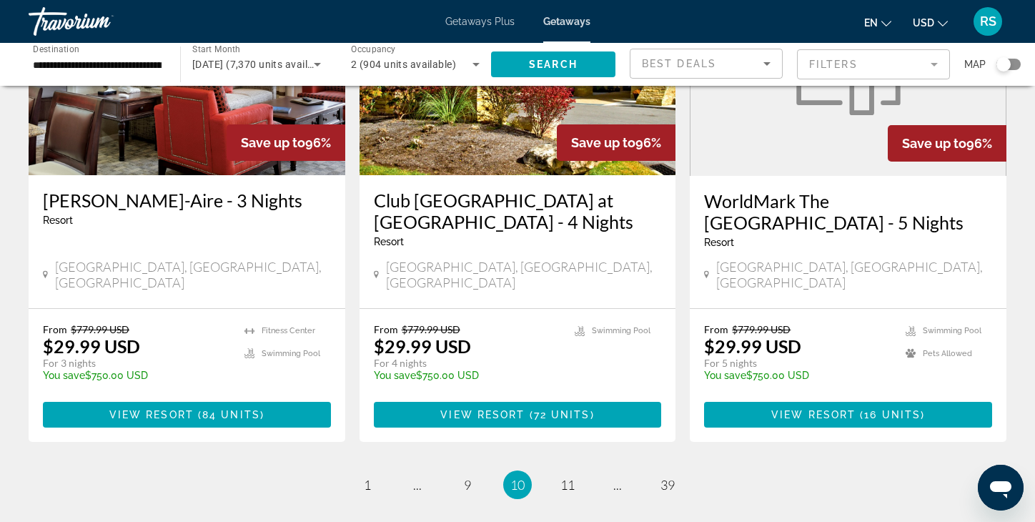
scroll to position [1755, 0]
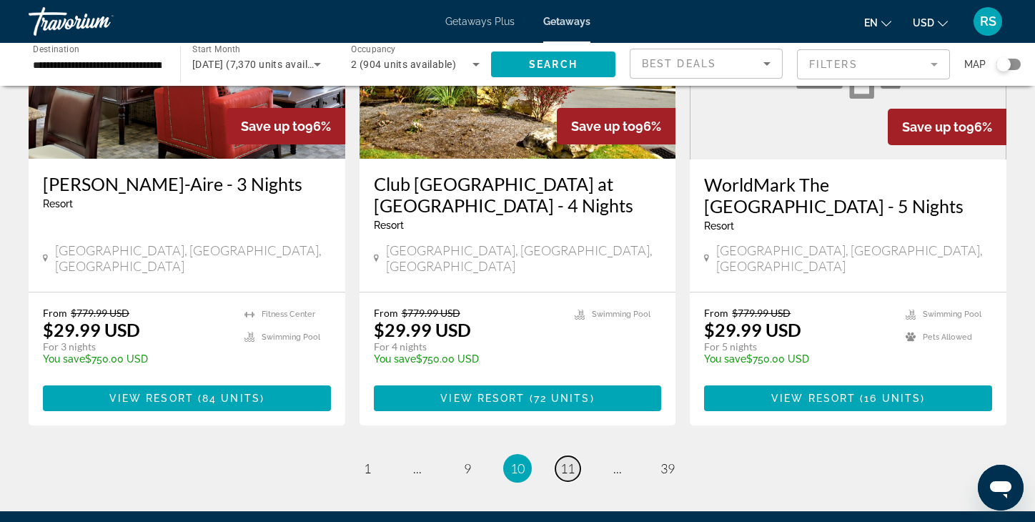
click at [567, 460] on span "11" at bounding box center [567, 468] width 14 height 16
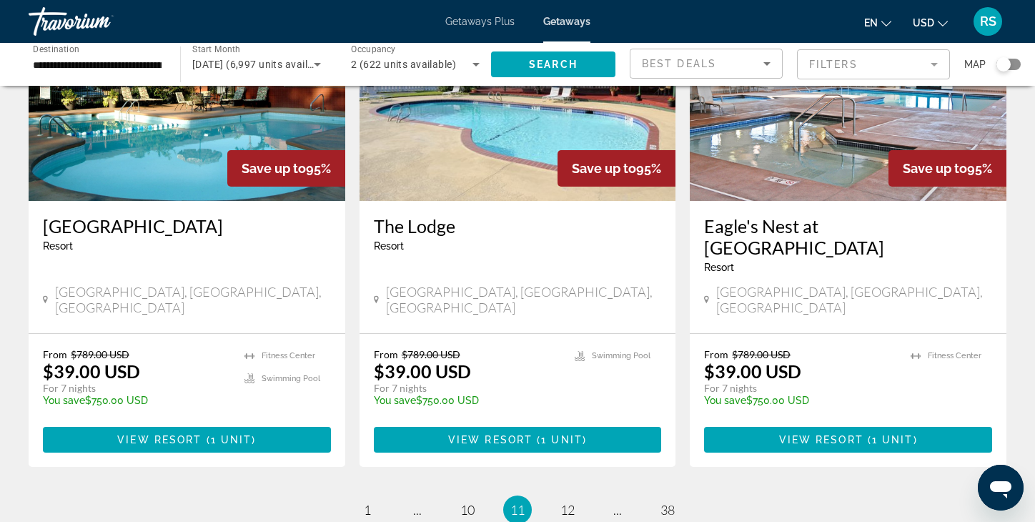
scroll to position [1693, 0]
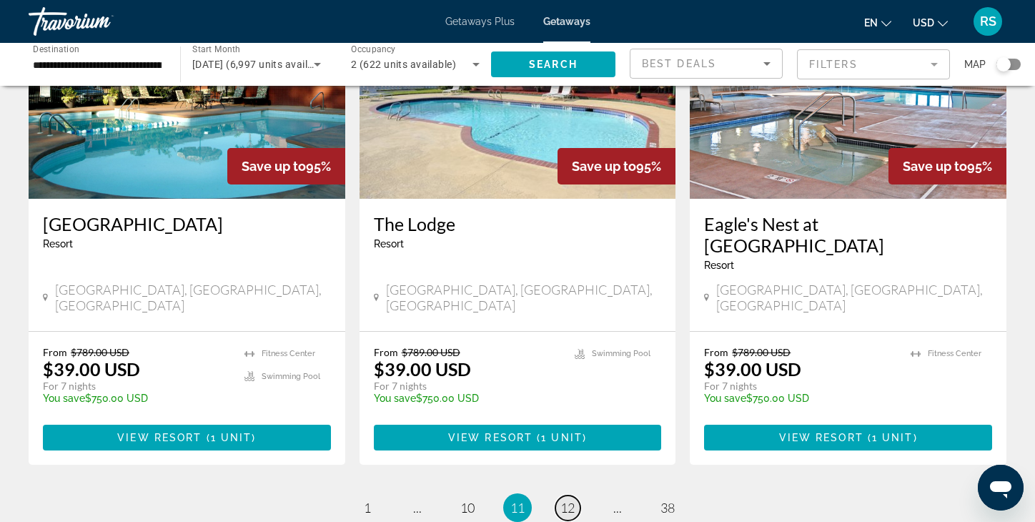
click at [565, 500] on span "12" at bounding box center [567, 508] width 14 height 16
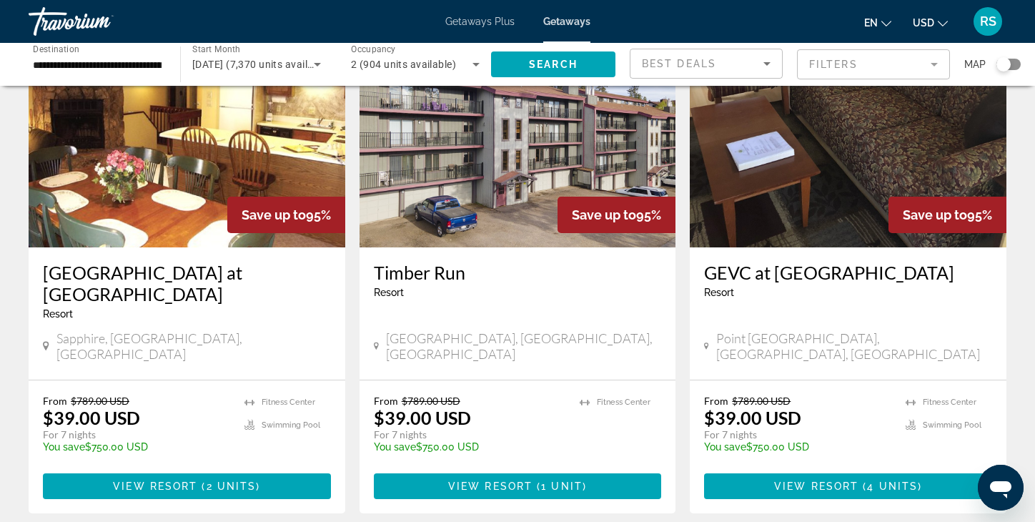
scroll to position [1670, 0]
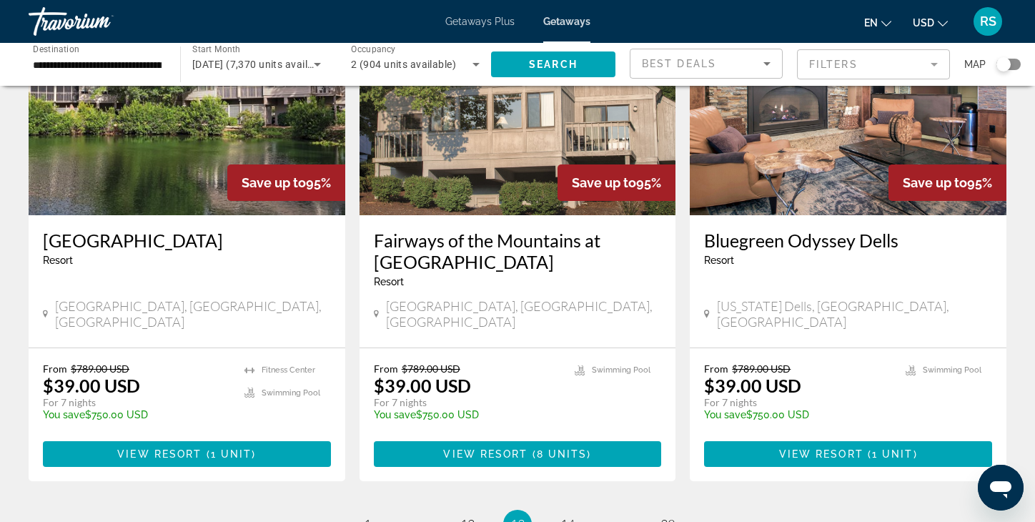
scroll to position [1701, 0]
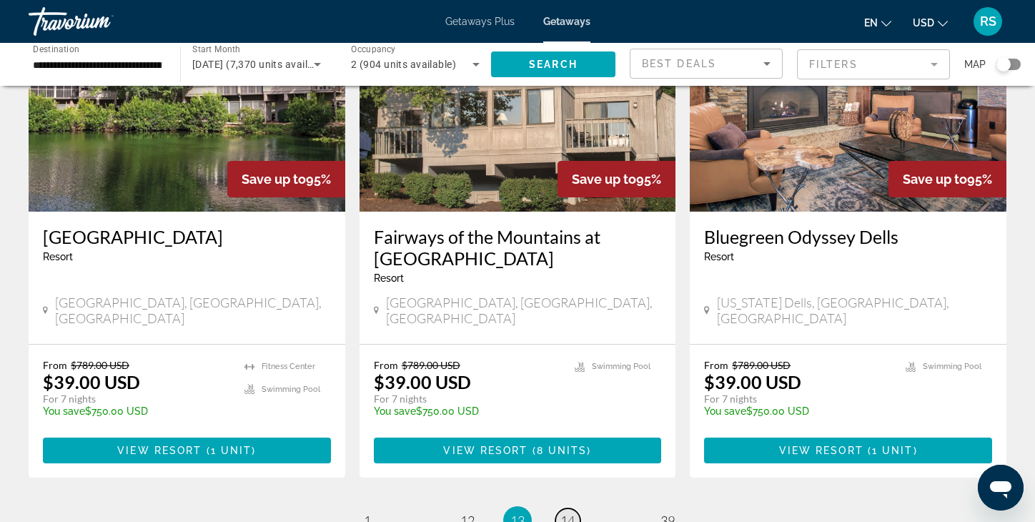
click at [571, 513] on span "14" at bounding box center [567, 521] width 14 height 16
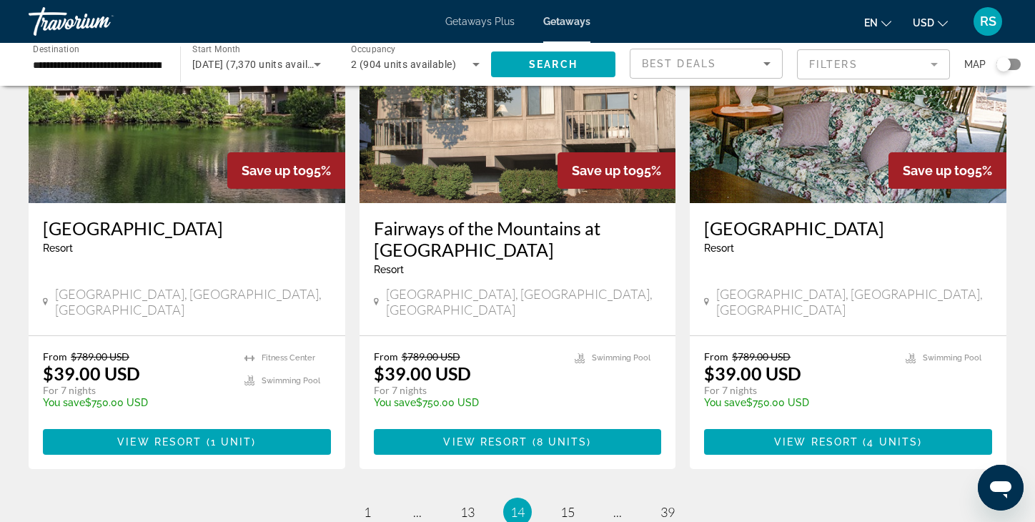
scroll to position [1705, 0]
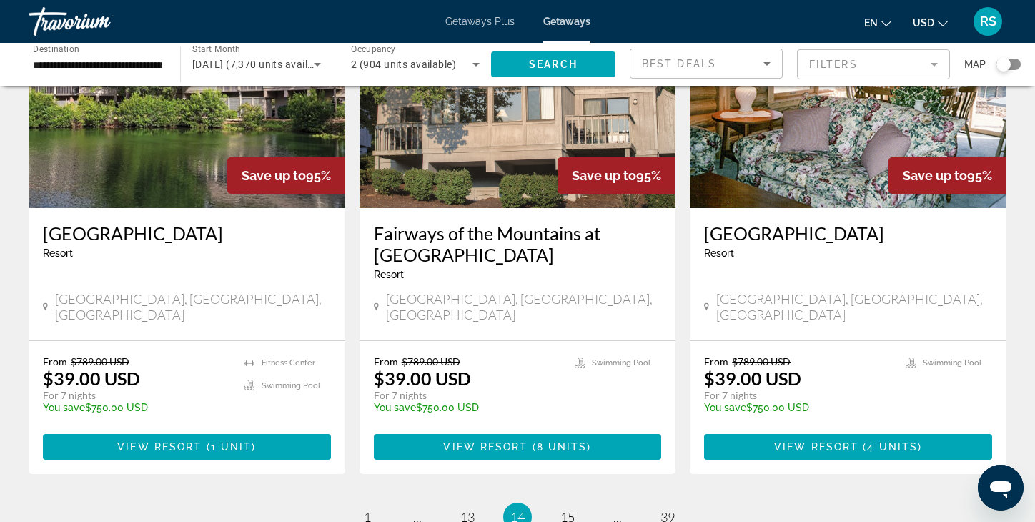
click at [989, 16] on span "RS" at bounding box center [988, 21] width 16 height 14
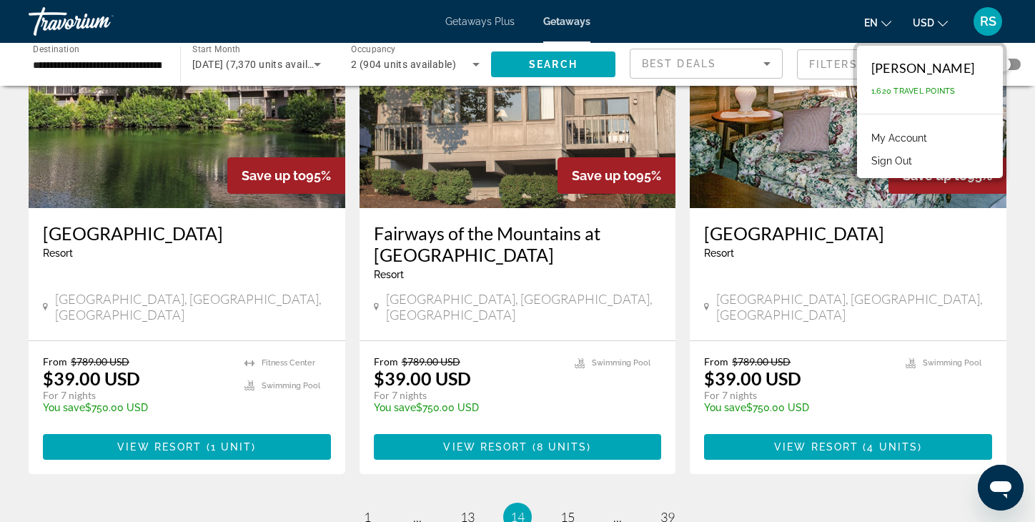
click at [871, 157] on button "Sign Out" at bounding box center [891, 161] width 55 height 19
